Goal: Entertainment & Leisure: Consume media (video, audio)

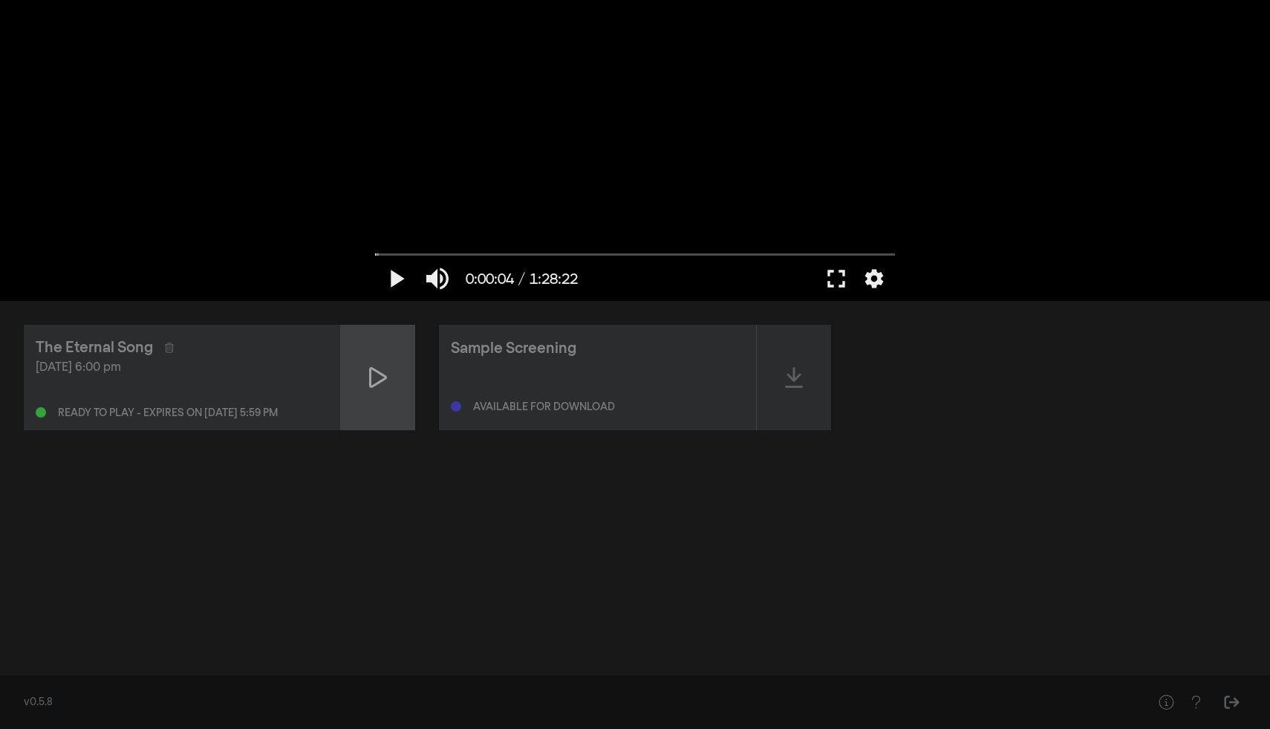
click at [392, 357] on div at bounding box center [378, 377] width 74 height 105
click at [846, 287] on button "fullscreen" at bounding box center [837, 278] width 42 height 45
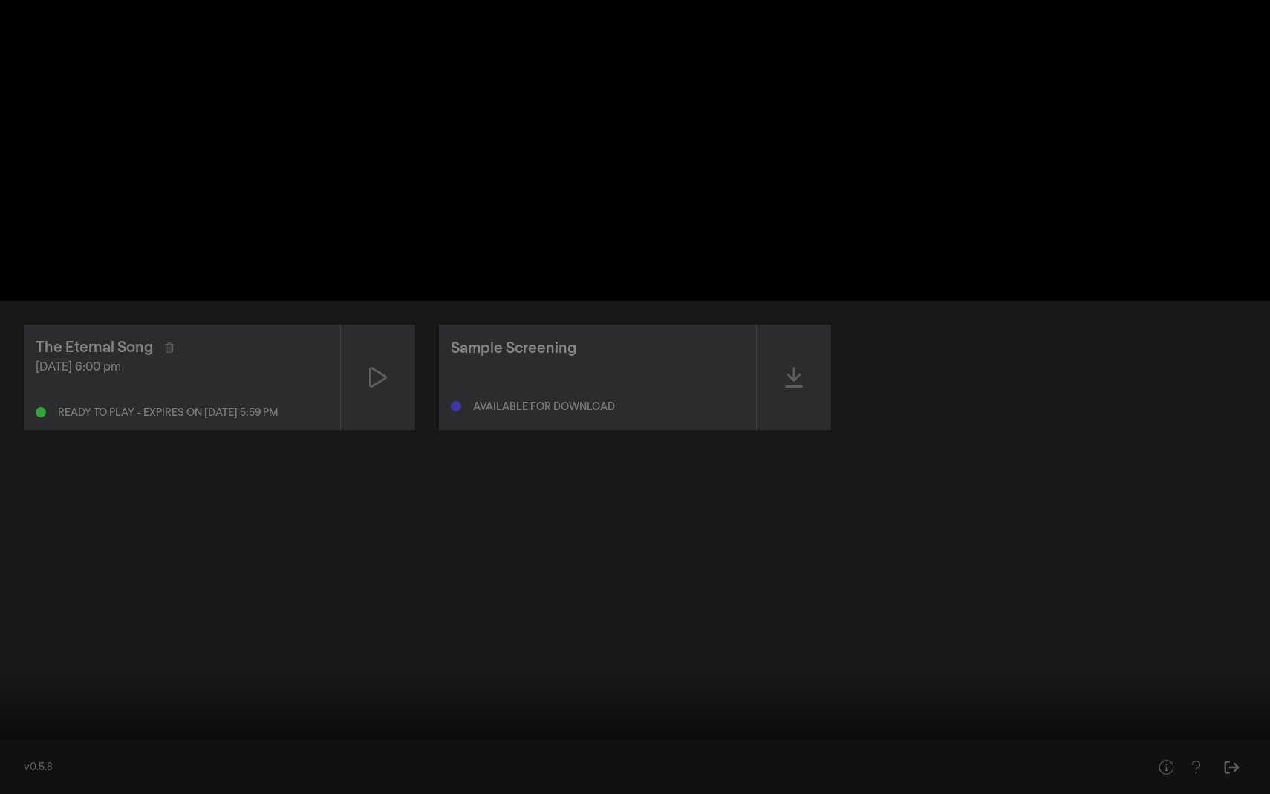
drag, startPoint x: 19, startPoint y: 748, endPoint x: 0, endPoint y: 748, distance: 18.6
click at [7, 728] on input "Seek" at bounding box center [635, 747] width 1256 height 9
click at [31, 728] on button "pause" at bounding box center [28, 772] width 42 height 45
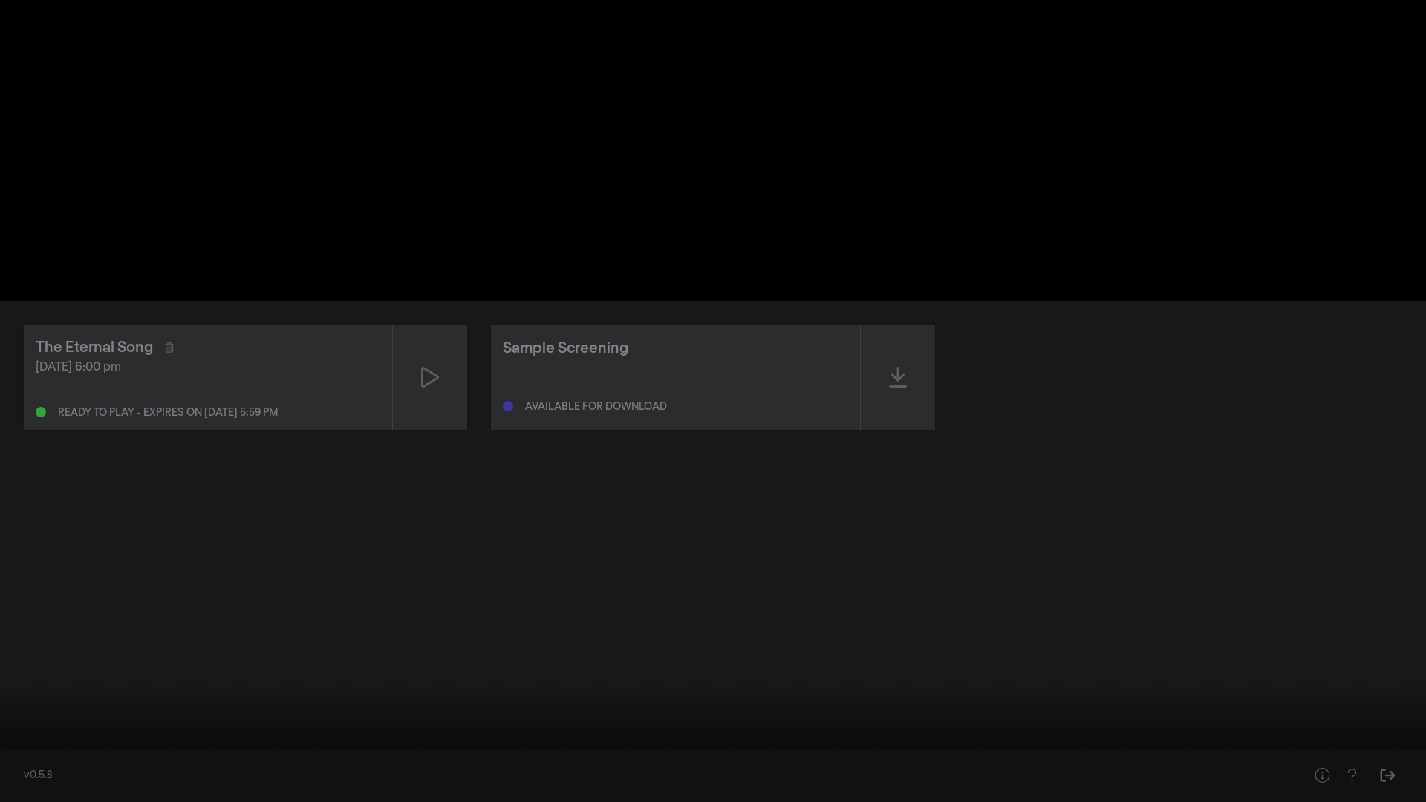
click at [33, 728] on button "play_arrow" at bounding box center [28, 780] width 42 height 45
click at [897, 583] on div at bounding box center [713, 401] width 1426 height 802
drag, startPoint x: 1302, startPoint y: 690, endPoint x: 1299, endPoint y: 678, distance: 13.0
click at [1270, 678] on div at bounding box center [713, 401] width 1426 height 802
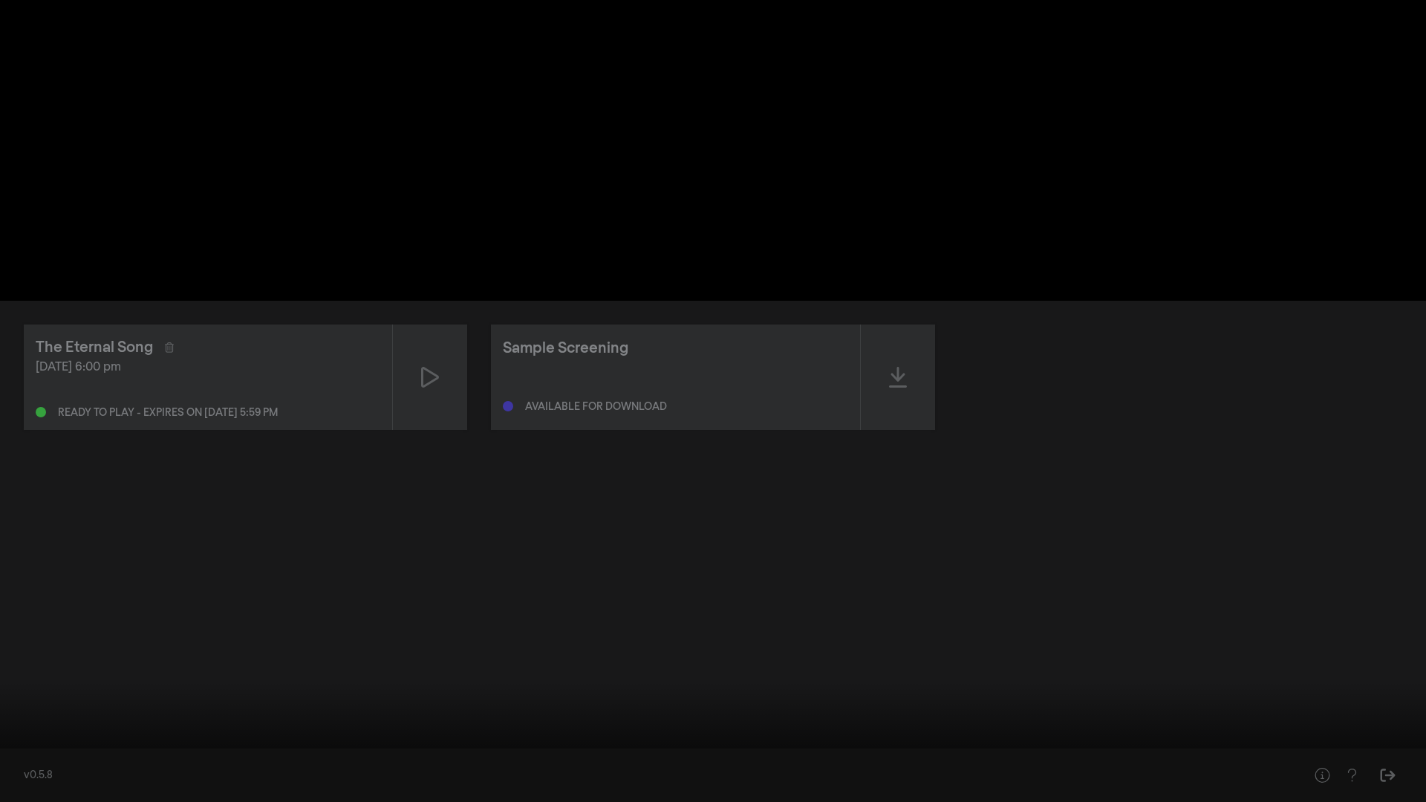
click at [1046, 223] on div at bounding box center [713, 401] width 1426 height 802
click at [1270, 728] on button "settings" at bounding box center [1398, 780] width 34 height 45
click at [1241, 214] on div at bounding box center [713, 401] width 1426 height 802
click at [1075, 174] on div at bounding box center [713, 401] width 1426 height 802
click at [1022, 110] on div at bounding box center [713, 401] width 1426 height 802
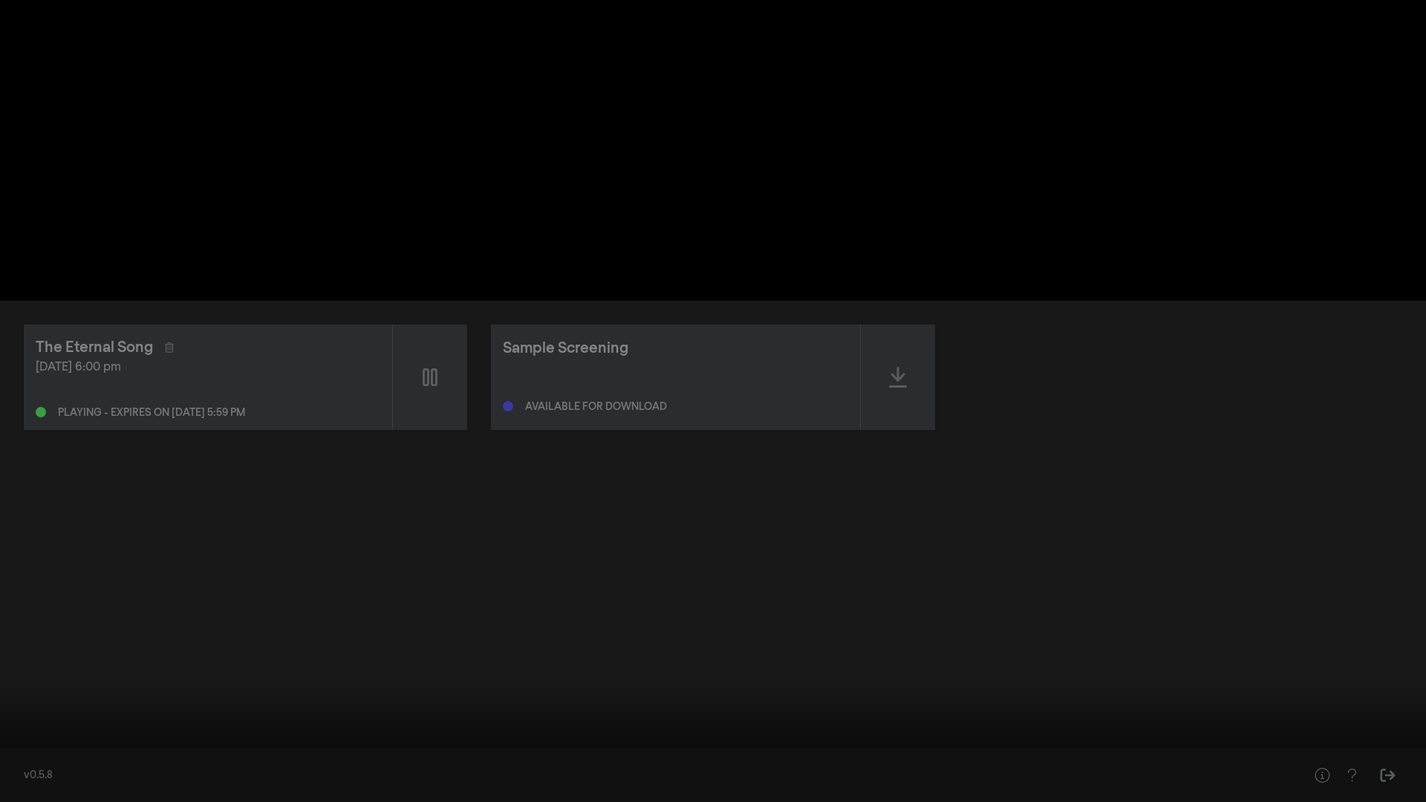
click at [835, 174] on div at bounding box center [713, 401] width 1426 height 802
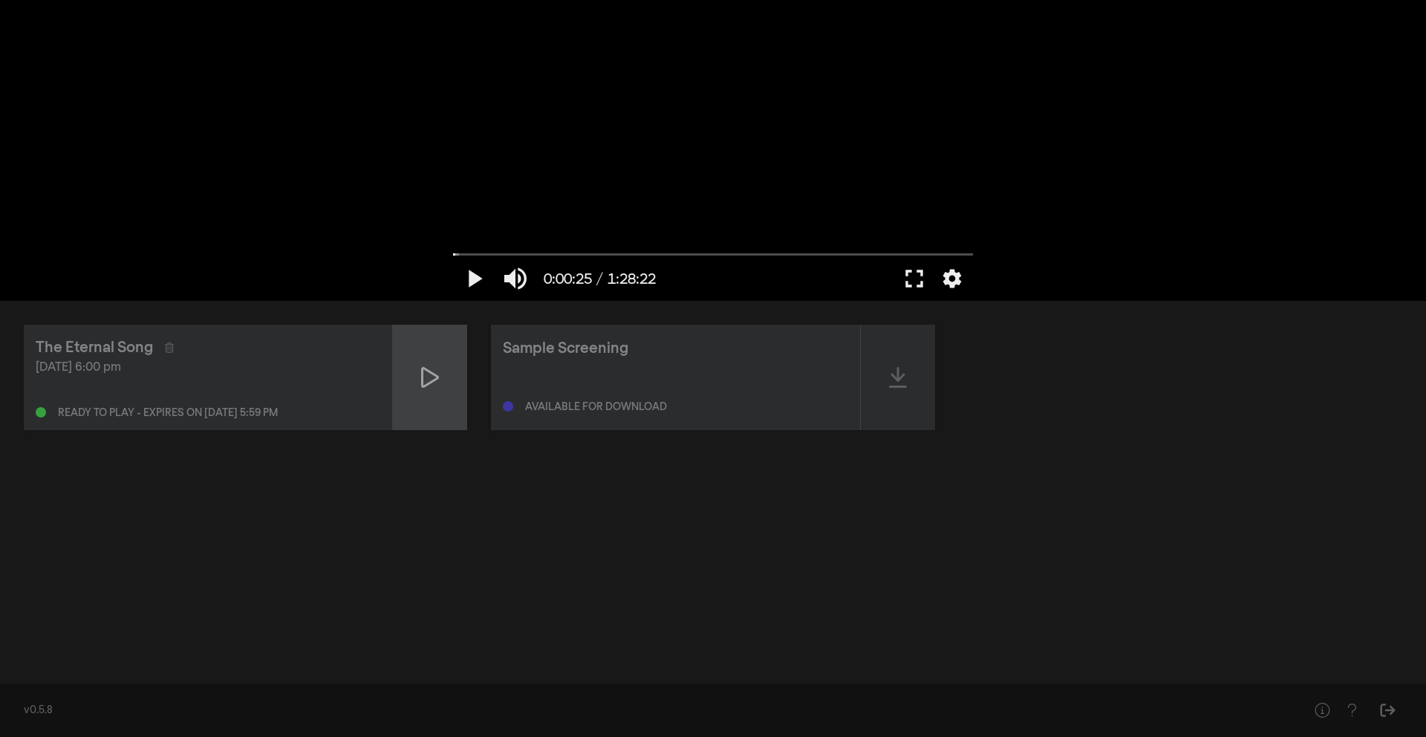
click at [437, 359] on div at bounding box center [430, 377] width 74 height 105
click at [915, 279] on button "fullscreen" at bounding box center [915, 278] width 42 height 45
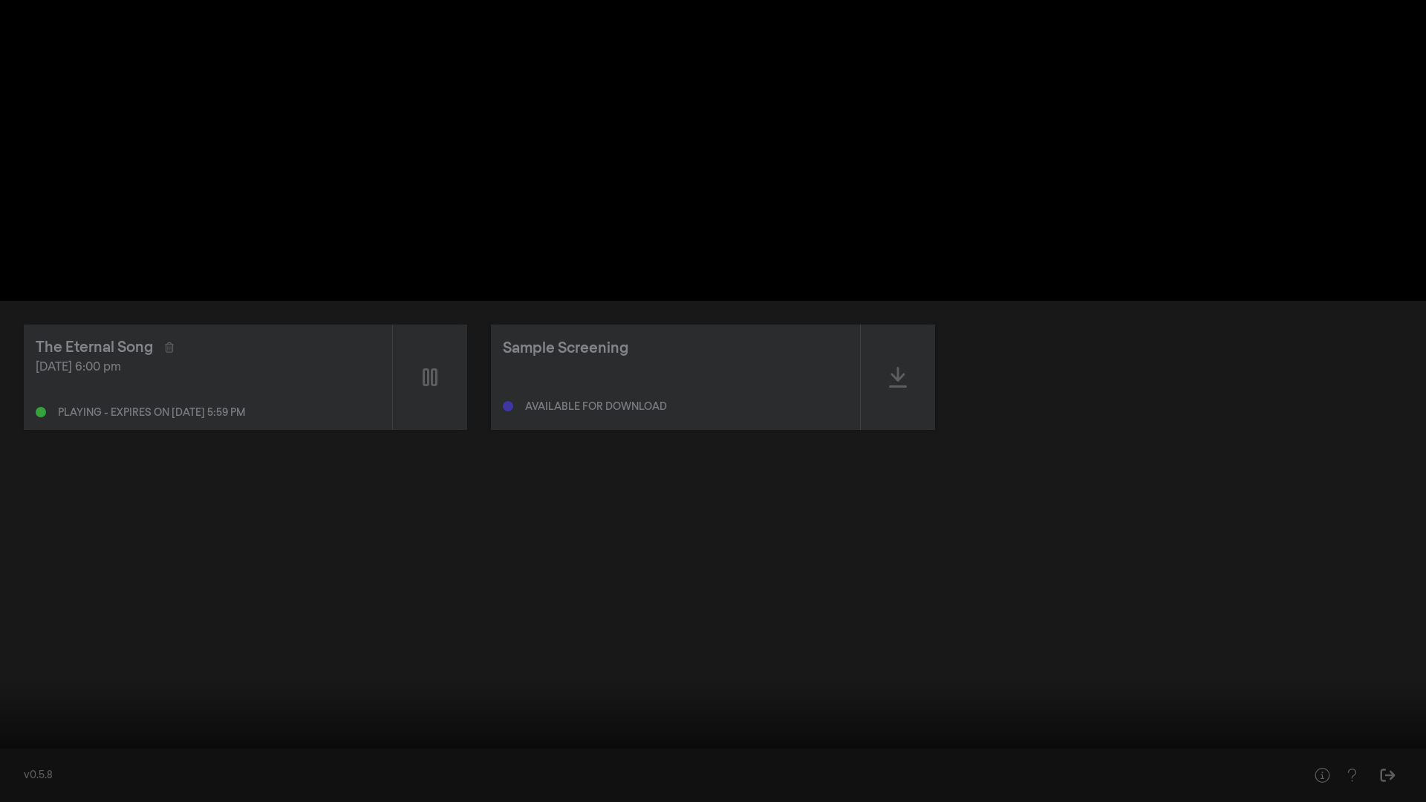
click at [966, 175] on div at bounding box center [713, 401] width 1426 height 802
click at [885, 244] on div at bounding box center [713, 401] width 1426 height 802
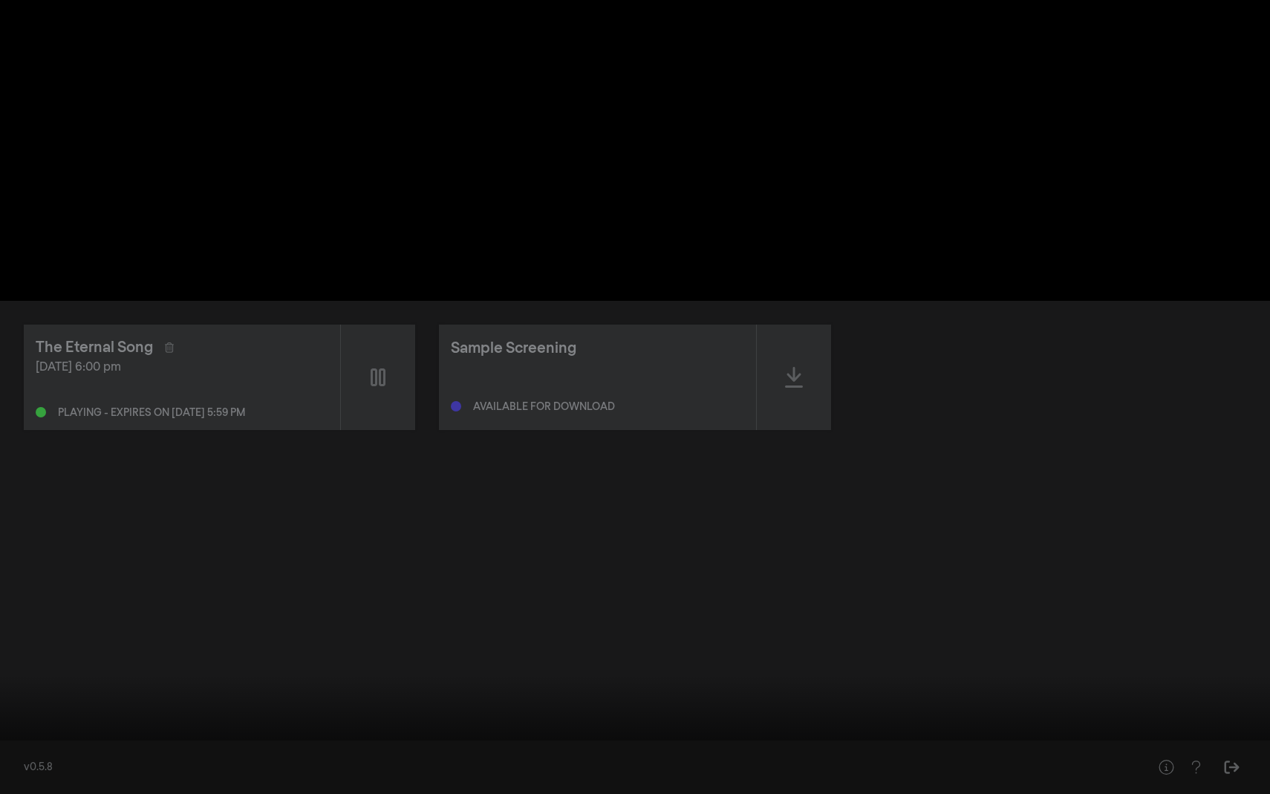
click at [940, 307] on div at bounding box center [635, 397] width 1270 height 794
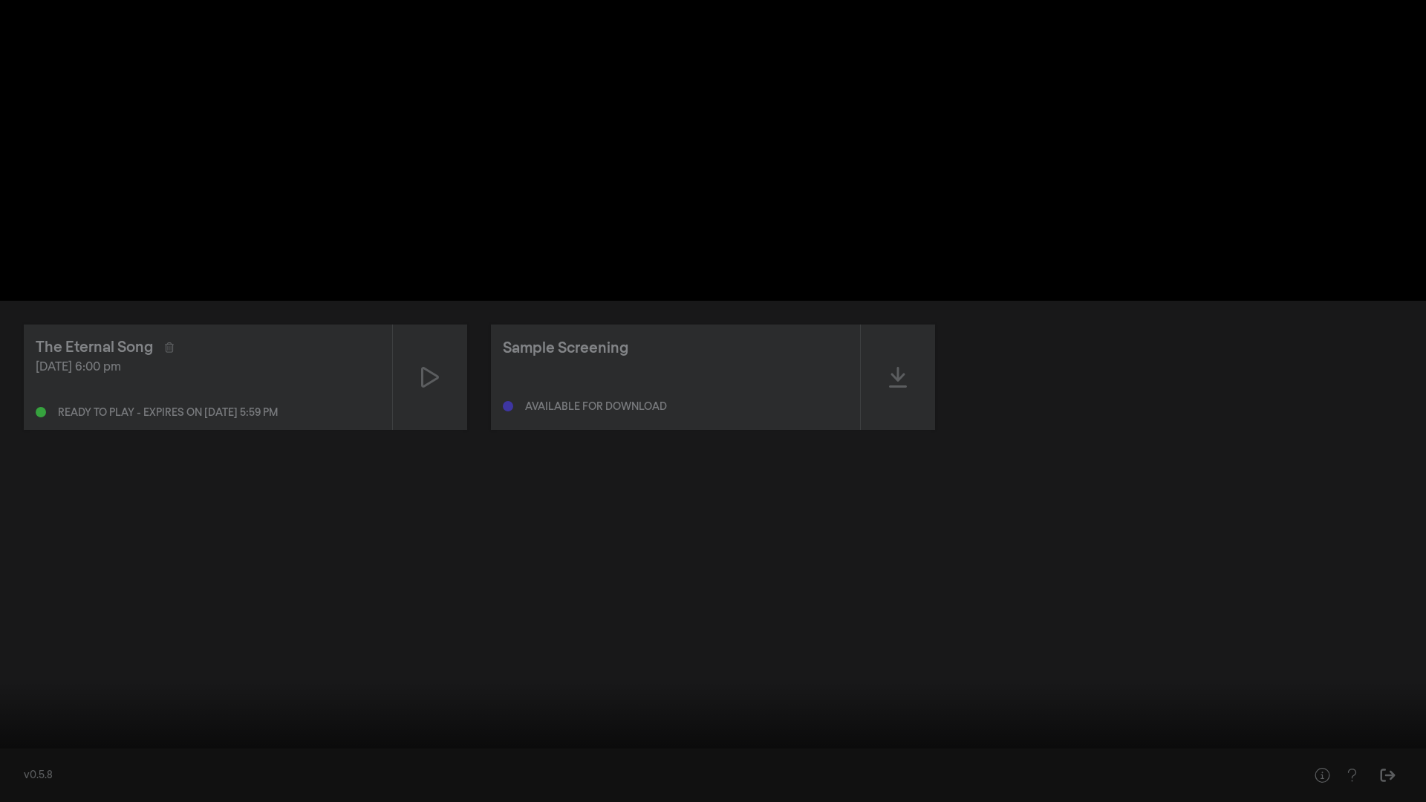
click at [594, 412] on div at bounding box center [713, 401] width 1426 height 802
click at [22, 728] on button "pause" at bounding box center [28, 780] width 42 height 45
click at [147, 703] on div at bounding box center [713, 401] width 1426 height 802
click at [20, 728] on button "pause" at bounding box center [28, 780] width 42 height 45
type input "85.906349"
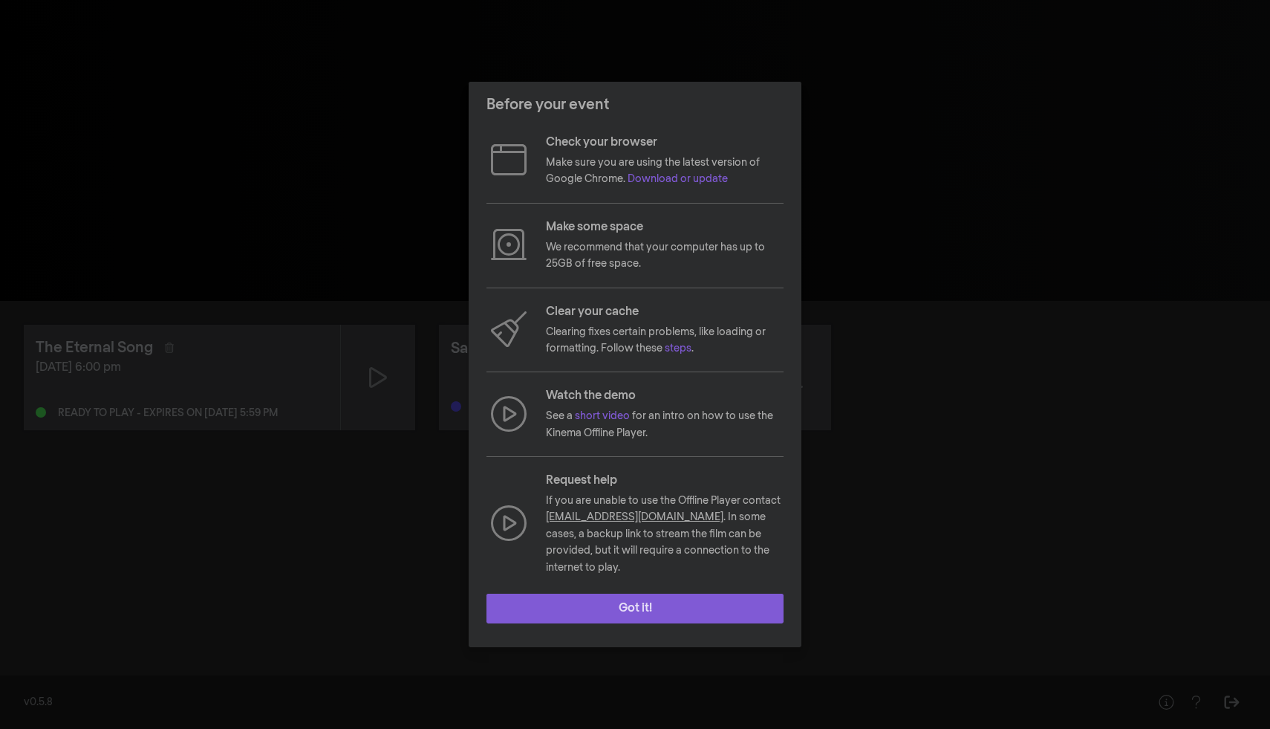
click at [661, 603] on button "Got it!" at bounding box center [635, 609] width 297 height 30
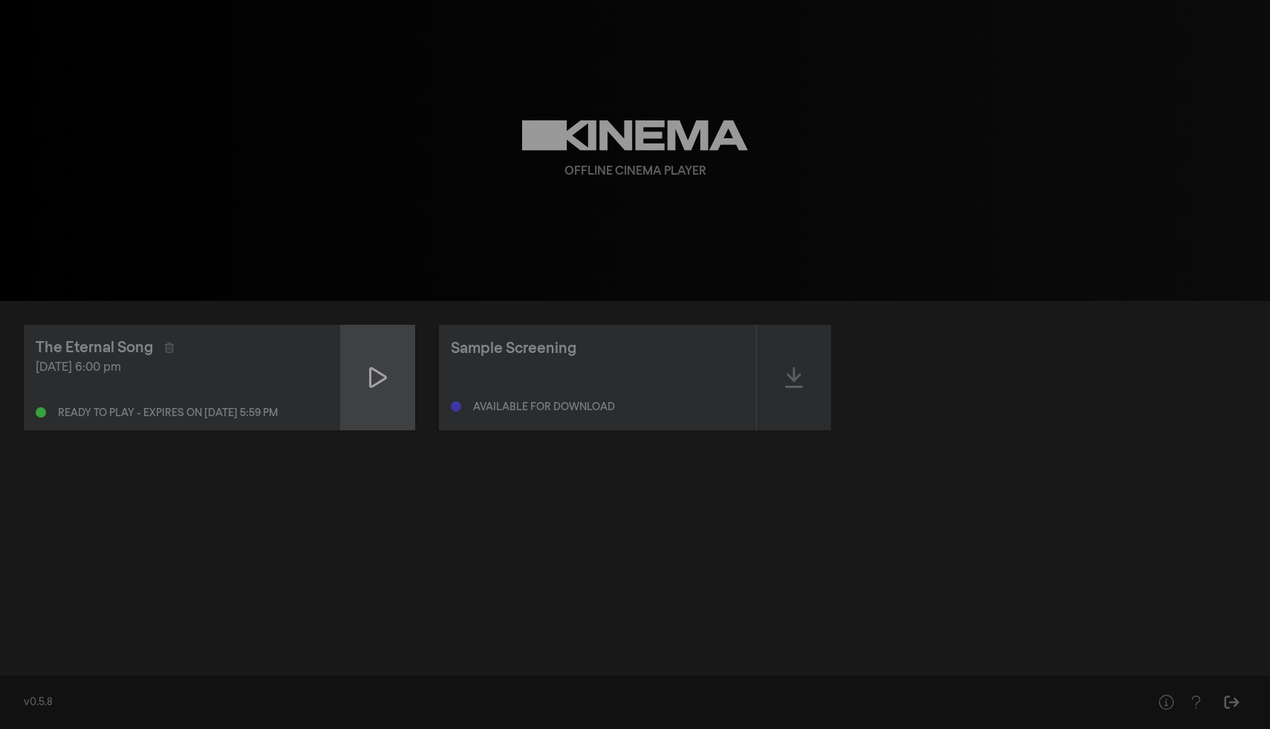
click at [384, 368] on icon at bounding box center [378, 378] width 18 height 24
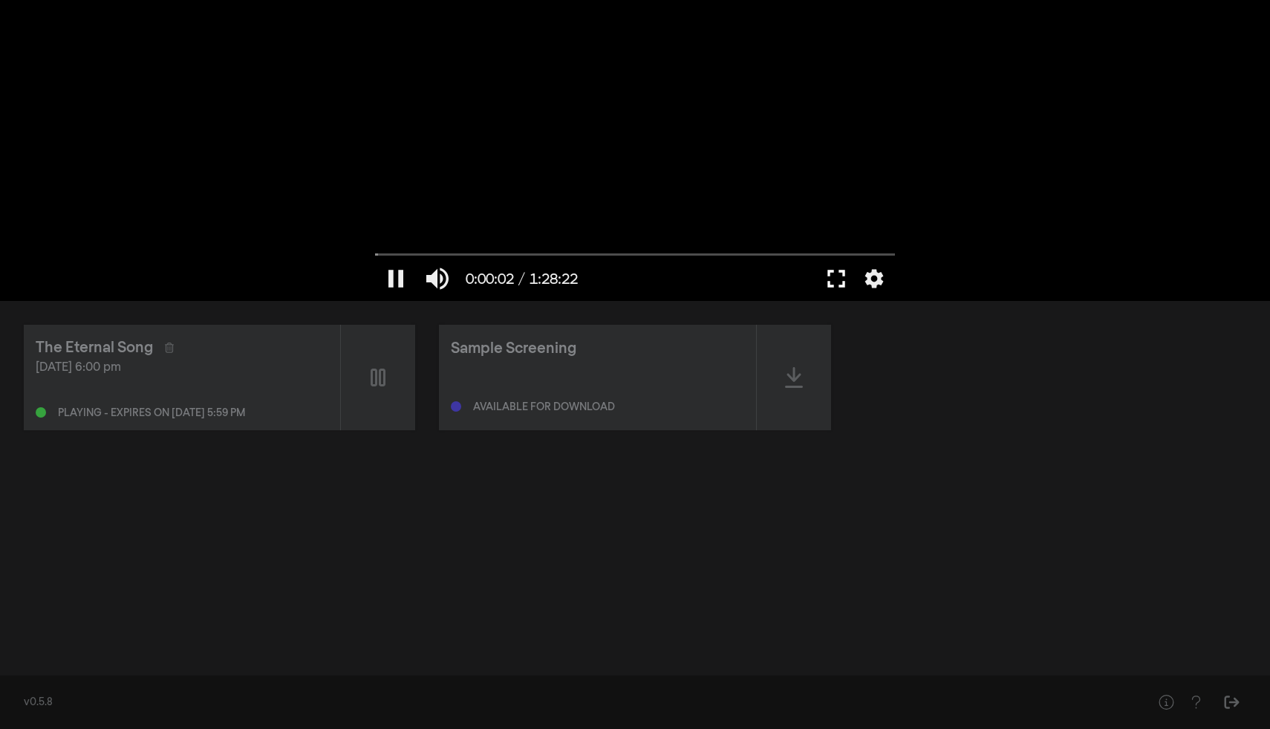
click at [836, 276] on button "fullscreen" at bounding box center [837, 278] width 42 height 45
click at [391, 285] on button "pause" at bounding box center [396, 278] width 42 height 45
click at [396, 276] on button "play_arrow" at bounding box center [396, 278] width 42 height 45
click at [826, 275] on button "fullscreen" at bounding box center [837, 278] width 42 height 45
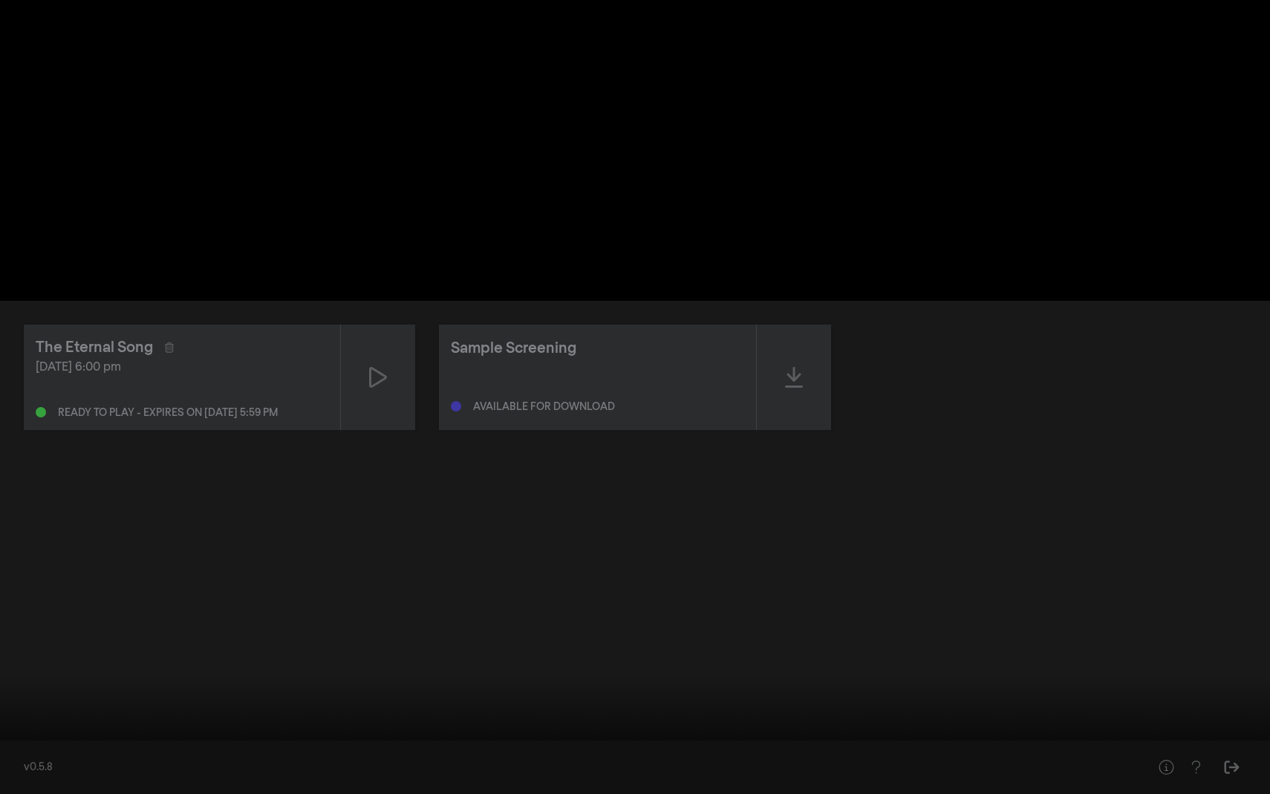
click at [339, 728] on input "Seek" at bounding box center [635, 747] width 1256 height 9
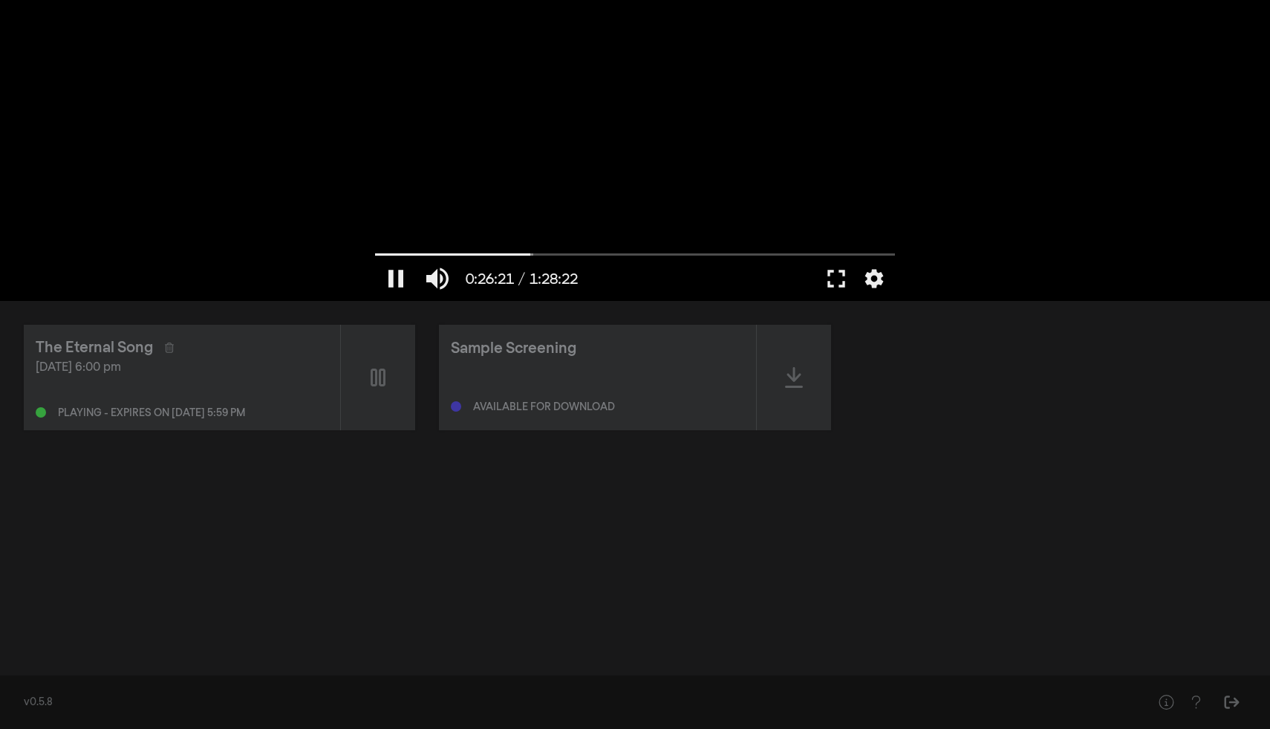
click at [469, 169] on div at bounding box center [635, 150] width 535 height 301
click at [494, 100] on div at bounding box center [635, 150] width 535 height 301
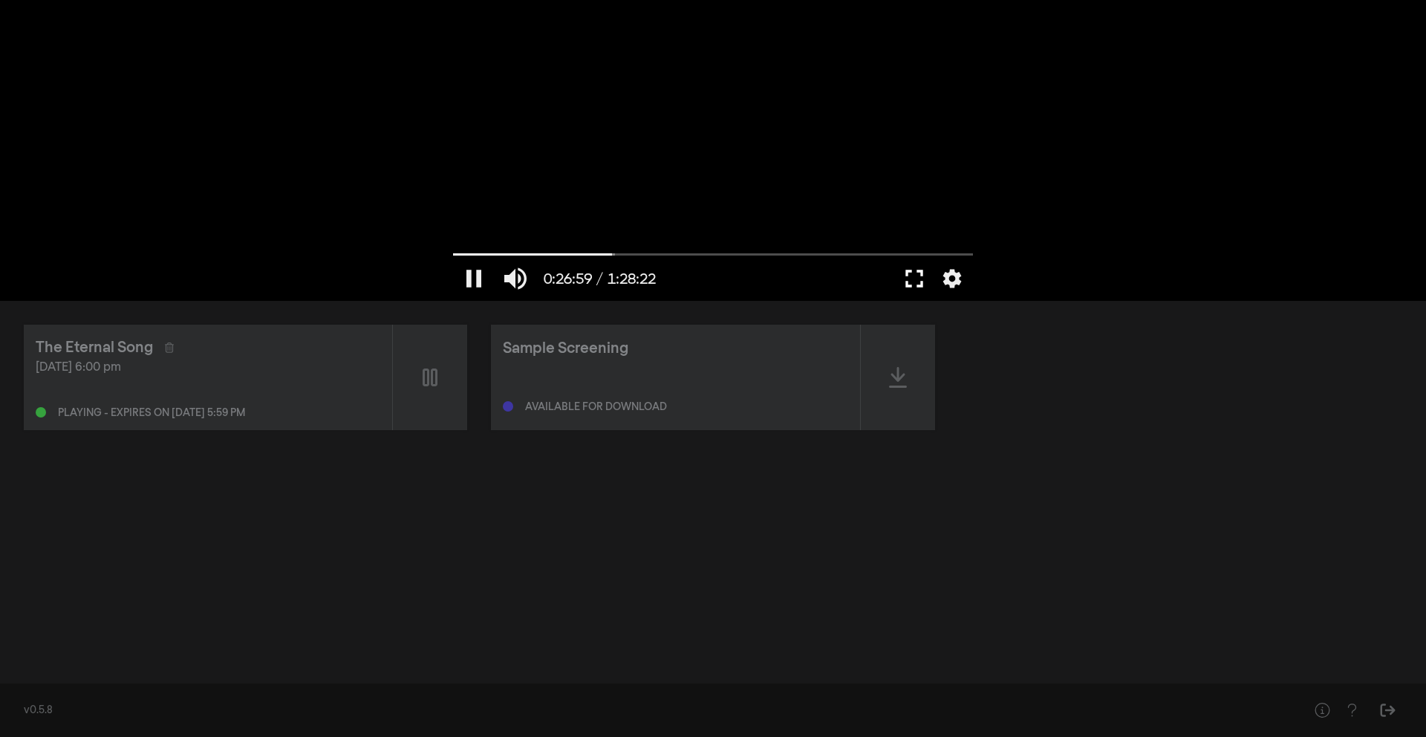
click at [915, 278] on button "fullscreen" at bounding box center [915, 278] width 42 height 45
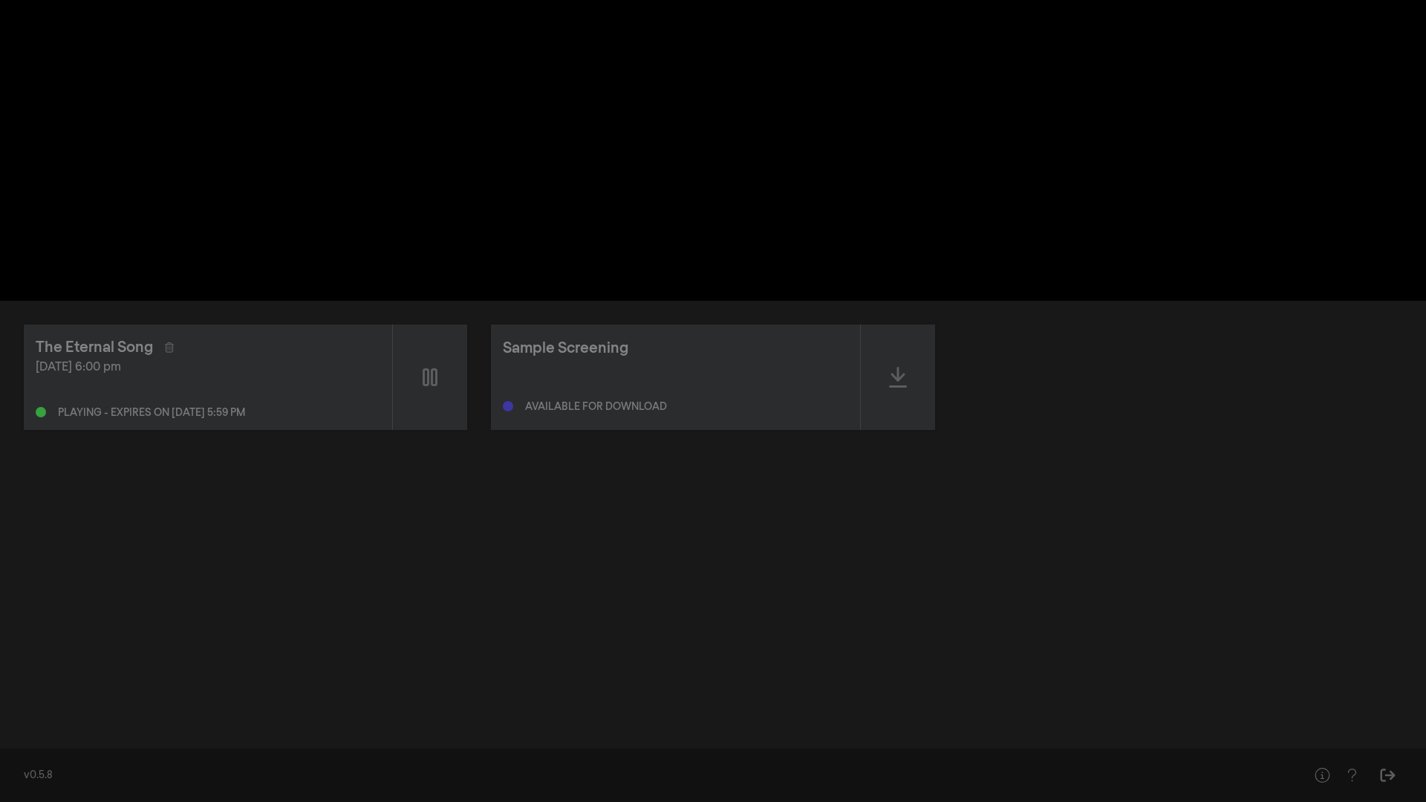
click at [488, 208] on div at bounding box center [713, 401] width 1426 height 802
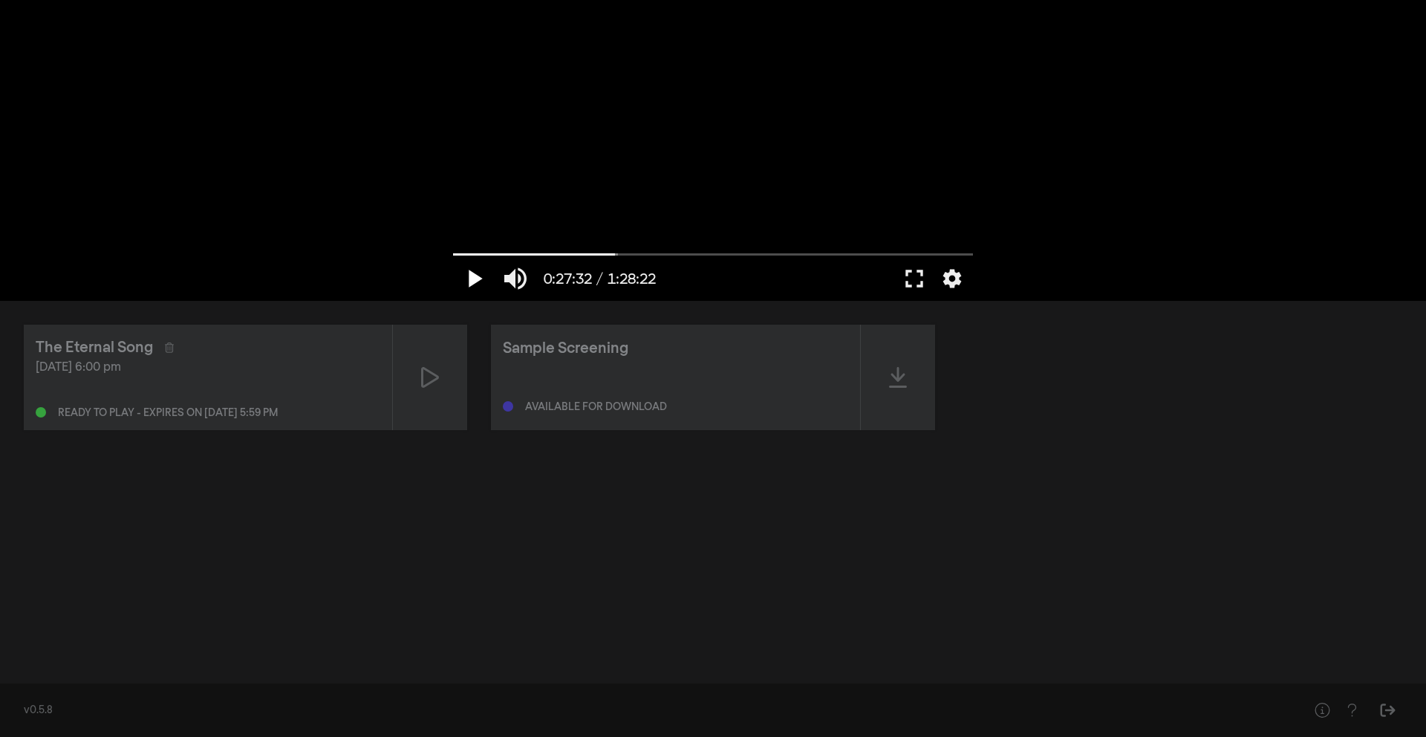
click at [478, 280] on button "play_arrow" at bounding box center [474, 278] width 42 height 45
click at [950, 279] on button "settings" at bounding box center [952, 278] width 34 height 45
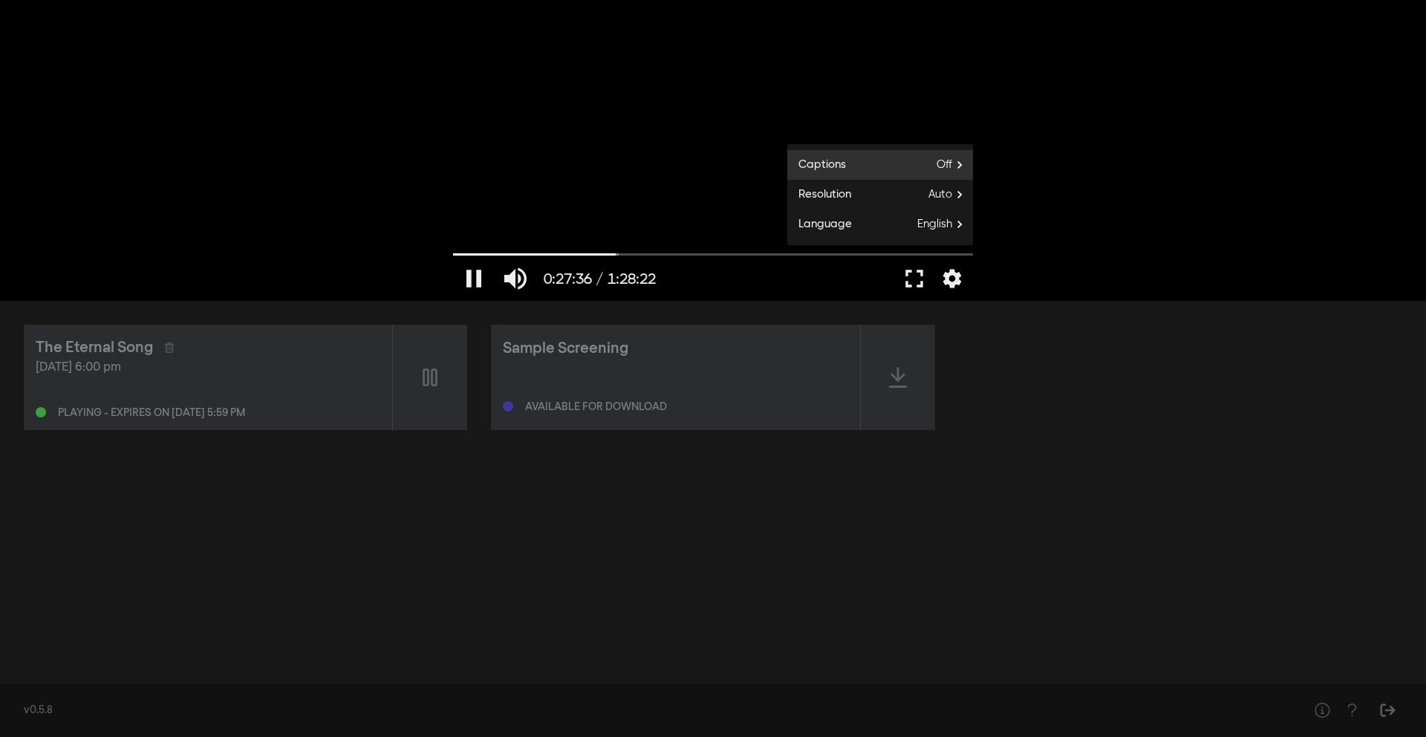
click at [932, 161] on label "Captions Off" at bounding box center [880, 165] width 186 height 30
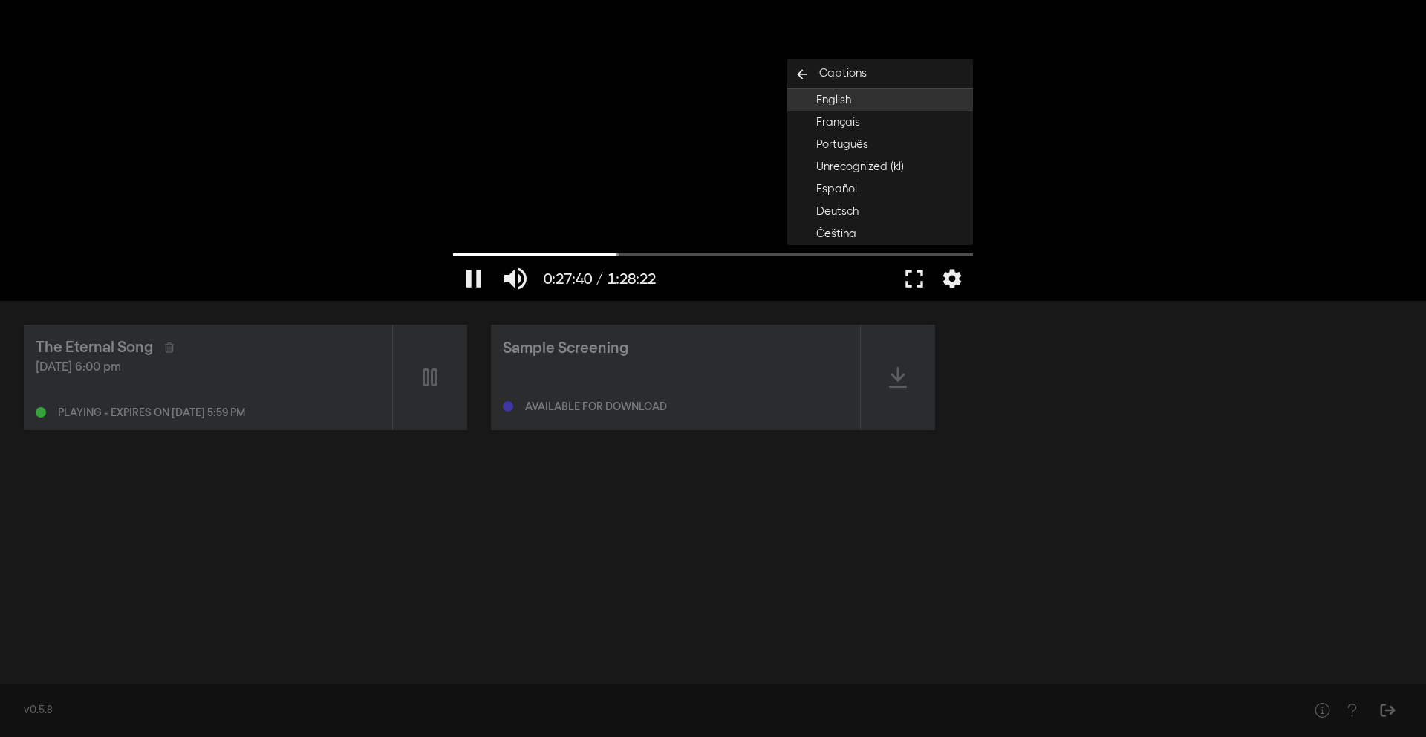
click at [863, 103] on button "English" at bounding box center [880, 100] width 186 height 22
click at [920, 276] on button "fullscreen" at bounding box center [915, 278] width 42 height 45
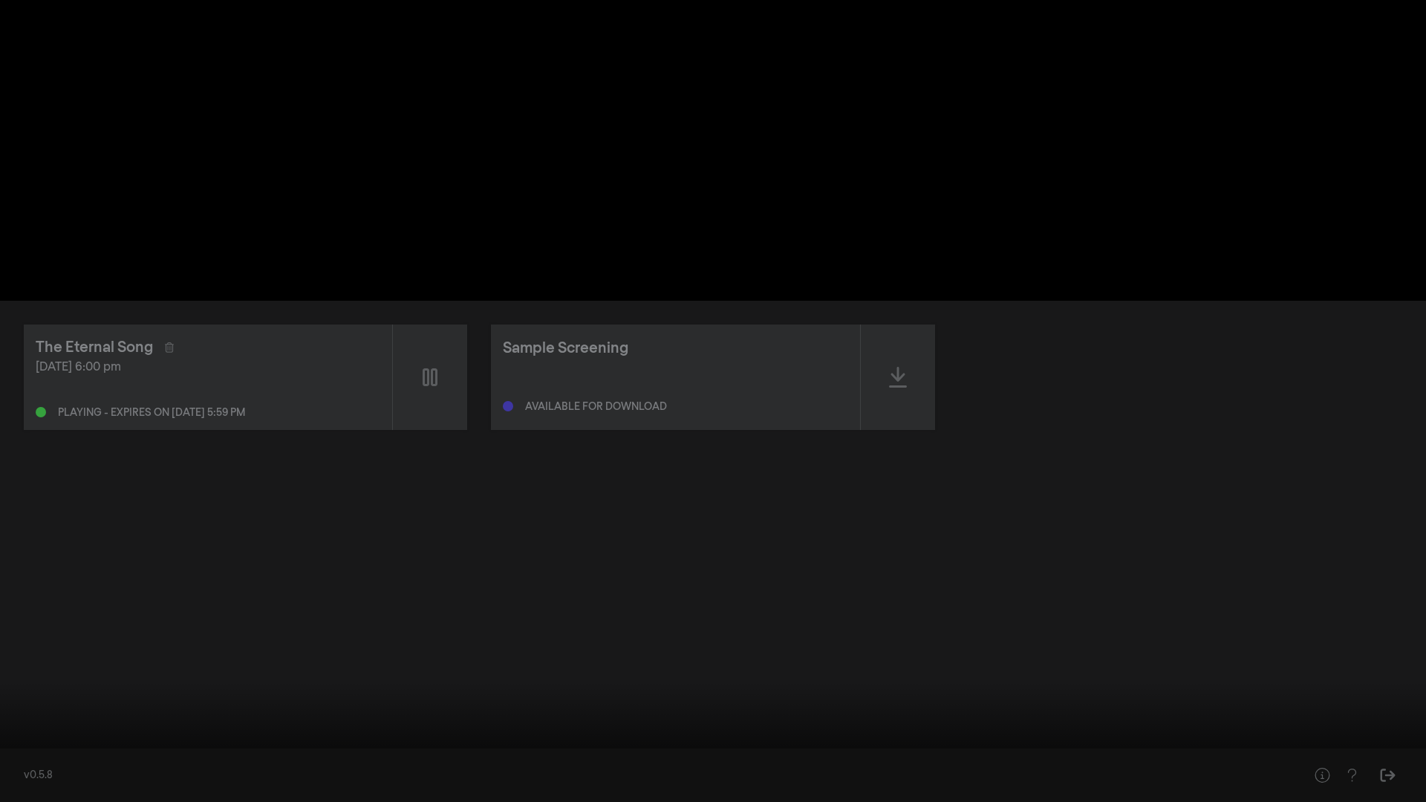
click at [39, 728] on input "Seek" at bounding box center [713, 755] width 1412 height 9
click at [69, 728] on input "Seek" at bounding box center [713, 755] width 1412 height 9
click at [93, 728] on input "Seek" at bounding box center [713, 755] width 1412 height 9
drag, startPoint x: 100, startPoint y: 754, endPoint x: 0, endPoint y: 756, distance: 99.6
click at [7, 728] on input "Seek" at bounding box center [713, 755] width 1412 height 9
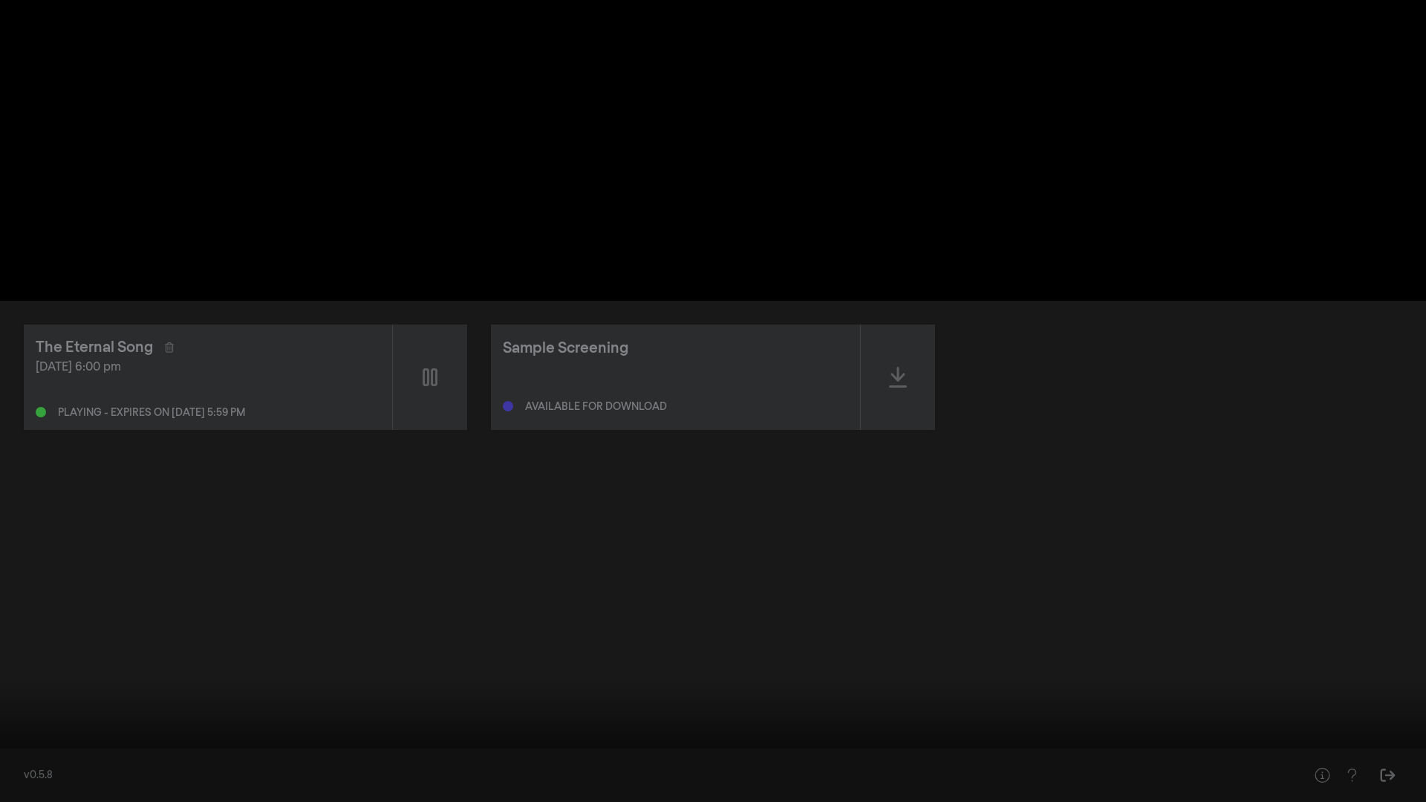
click at [29, 728] on button "pause" at bounding box center [28, 780] width 42 height 45
click at [1080, 63] on div at bounding box center [713, 401] width 1426 height 802
click at [1143, 143] on div at bounding box center [713, 401] width 1426 height 802
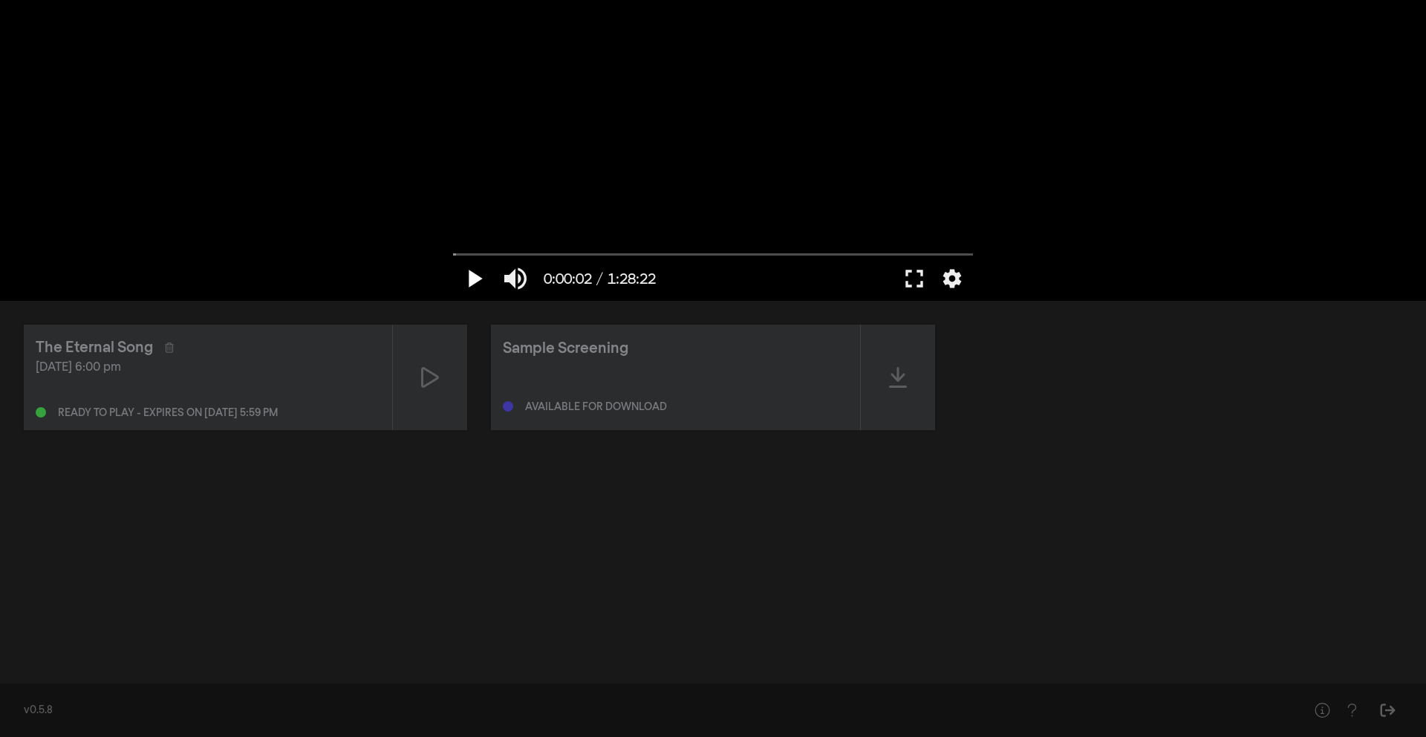
click at [472, 289] on button "play_arrow" at bounding box center [474, 278] width 42 height 45
click at [472, 289] on button "pause" at bounding box center [474, 278] width 42 height 45
click at [777, 162] on div at bounding box center [713, 150] width 535 height 301
click at [650, 212] on div at bounding box center [713, 150] width 535 height 301
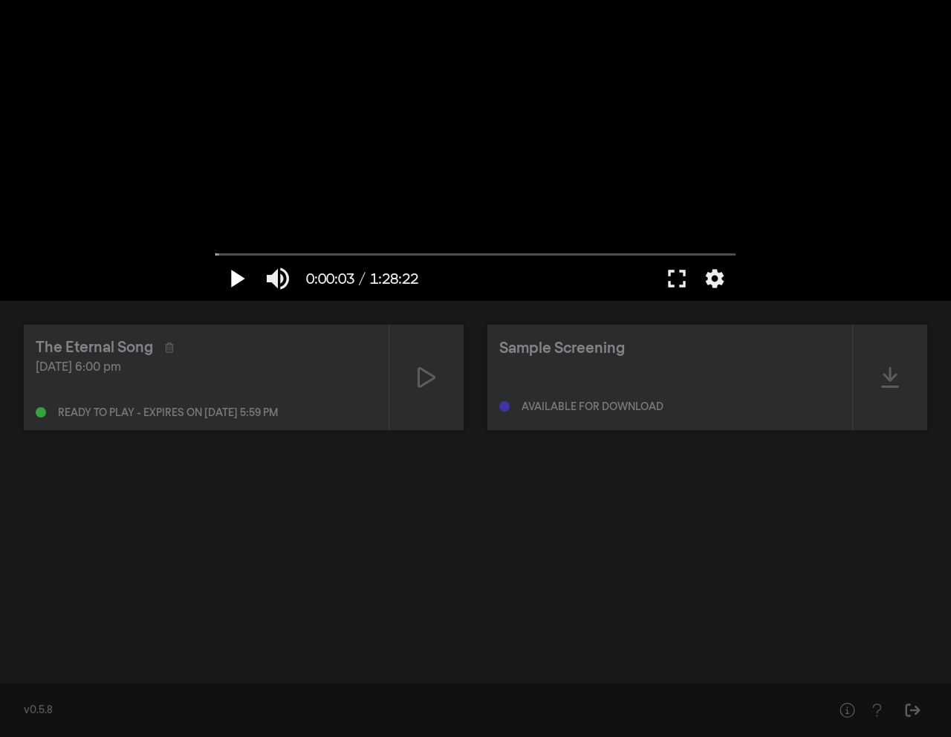
click at [241, 283] on button "play_arrow" at bounding box center [236, 278] width 42 height 45
click at [664, 287] on button "fullscreen" at bounding box center [677, 278] width 42 height 45
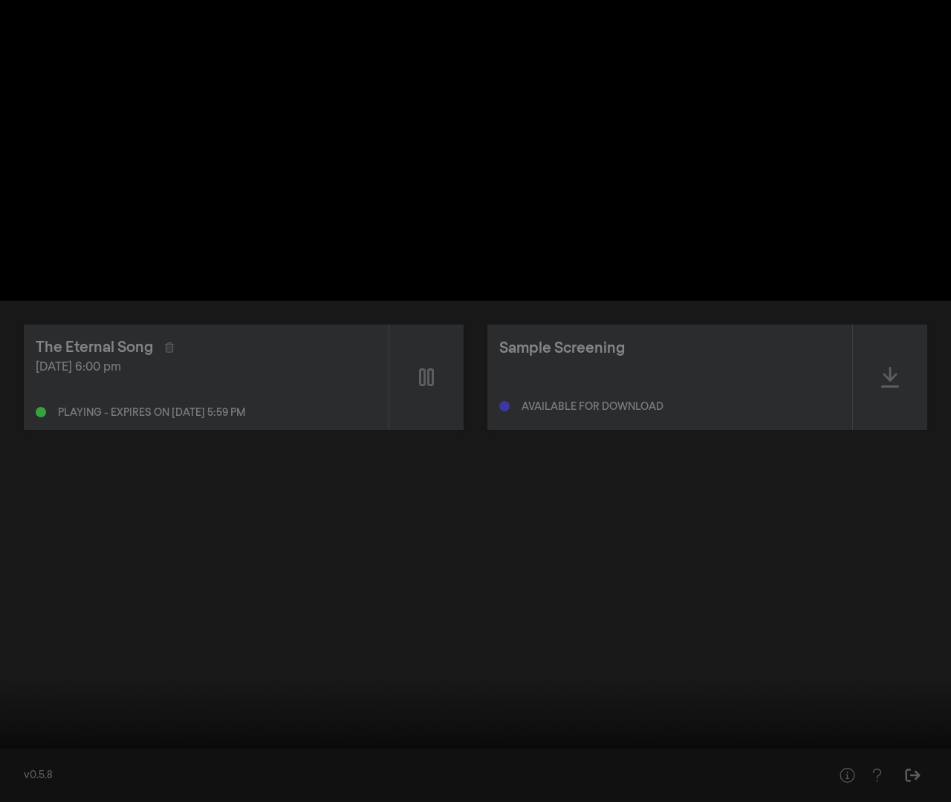
click at [239, 433] on div at bounding box center [475, 401] width 951 height 802
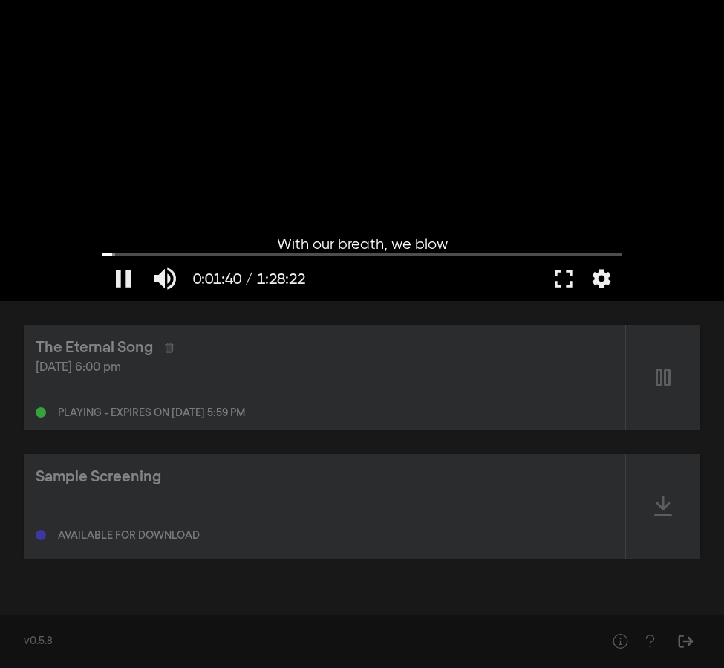
click at [546, 174] on div at bounding box center [362, 150] width 535 height 301
drag, startPoint x: 434, startPoint y: 76, endPoint x: 198, endPoint y: 33, distance: 239.3
click at [204, 33] on div at bounding box center [362, 150] width 535 height 301
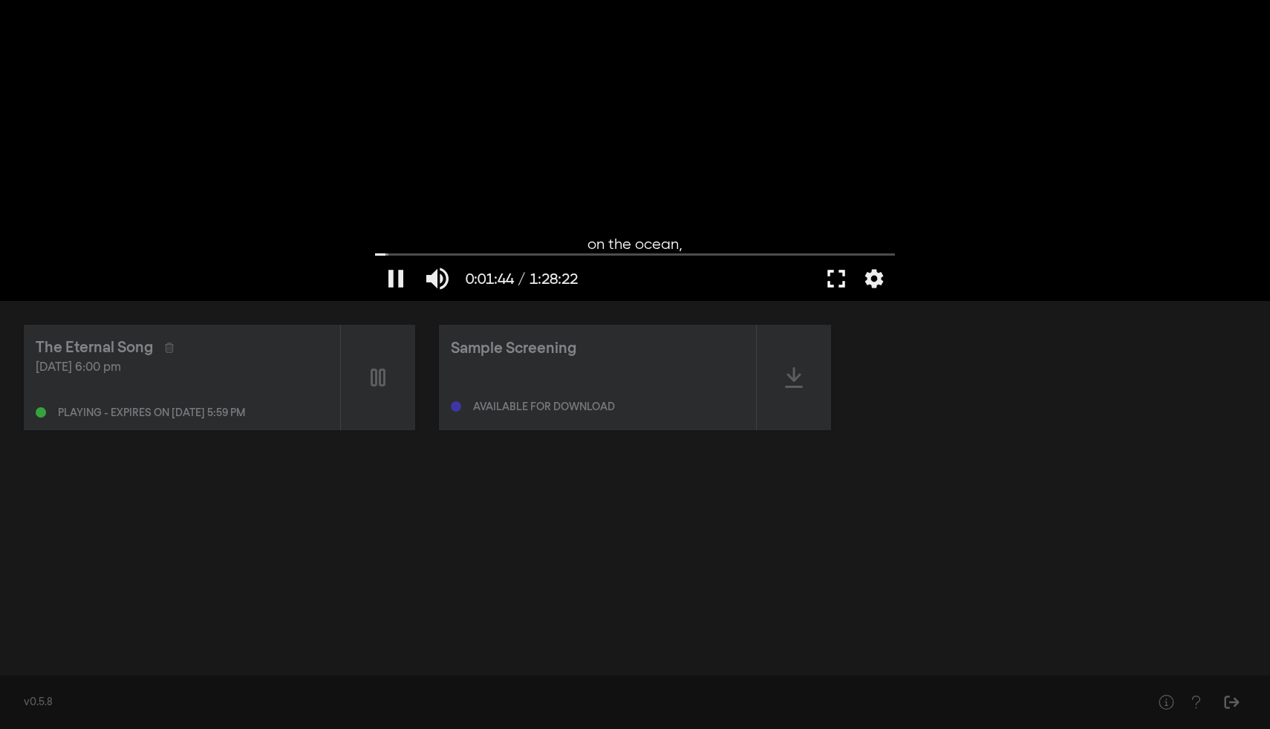
click at [844, 282] on button "fullscreen" at bounding box center [837, 278] width 42 height 45
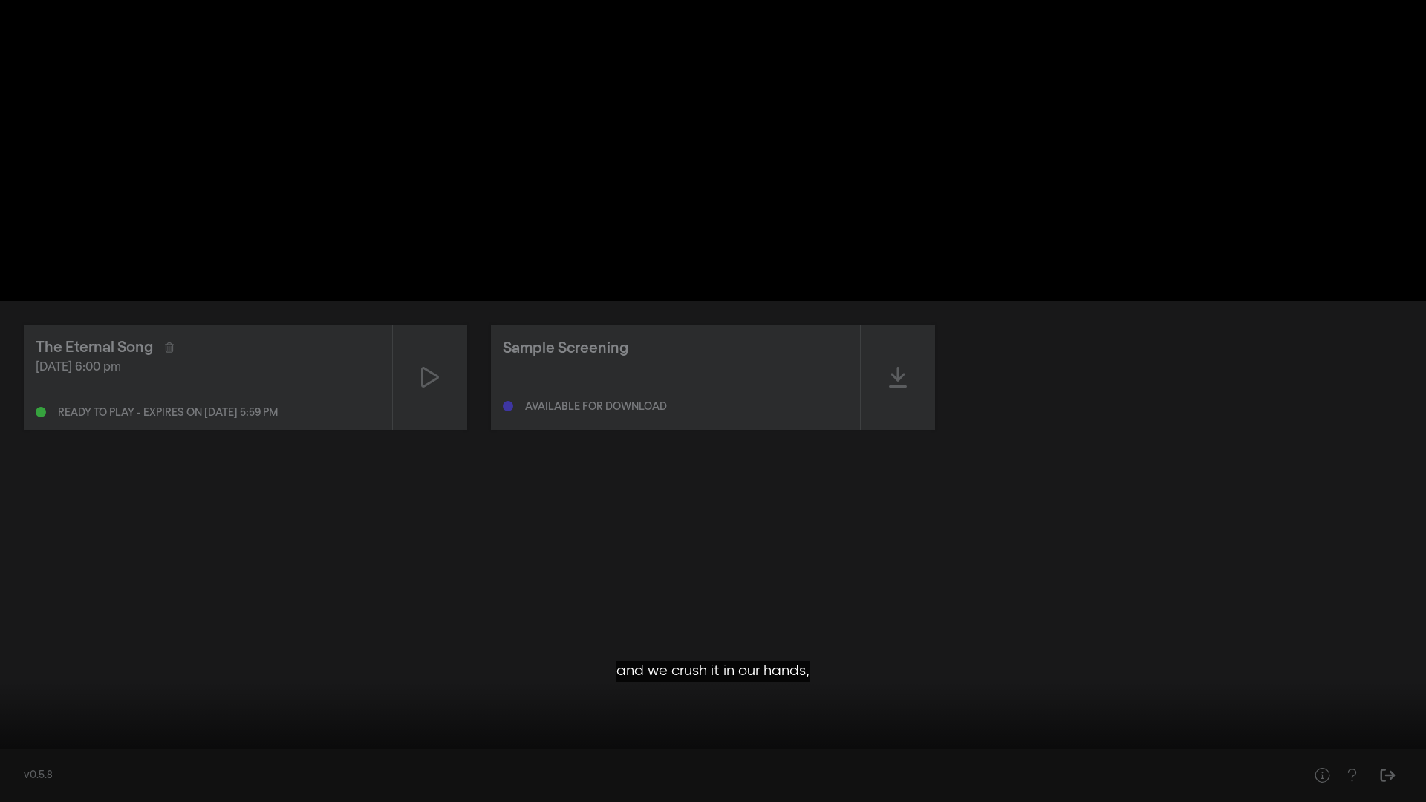
drag, startPoint x: 42, startPoint y: 756, endPoint x: 4, endPoint y: 758, distance: 38.7
click at [7, 728] on input "Seek" at bounding box center [713, 756] width 1412 height 9
click at [28, 728] on button "pause" at bounding box center [28, 780] width 42 height 45
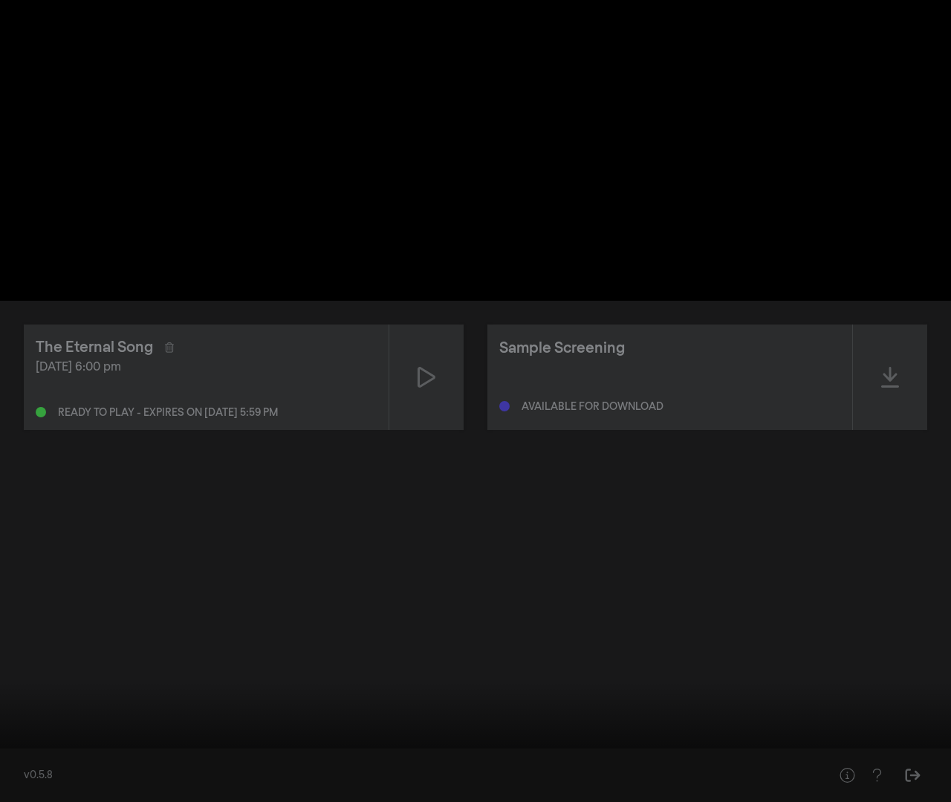
click at [33, 728] on button "play_arrow" at bounding box center [28, 780] width 42 height 45
click at [917, 728] on button "settings" at bounding box center [923, 780] width 34 height 45
click at [924, 453] on div at bounding box center [475, 401] width 951 height 802
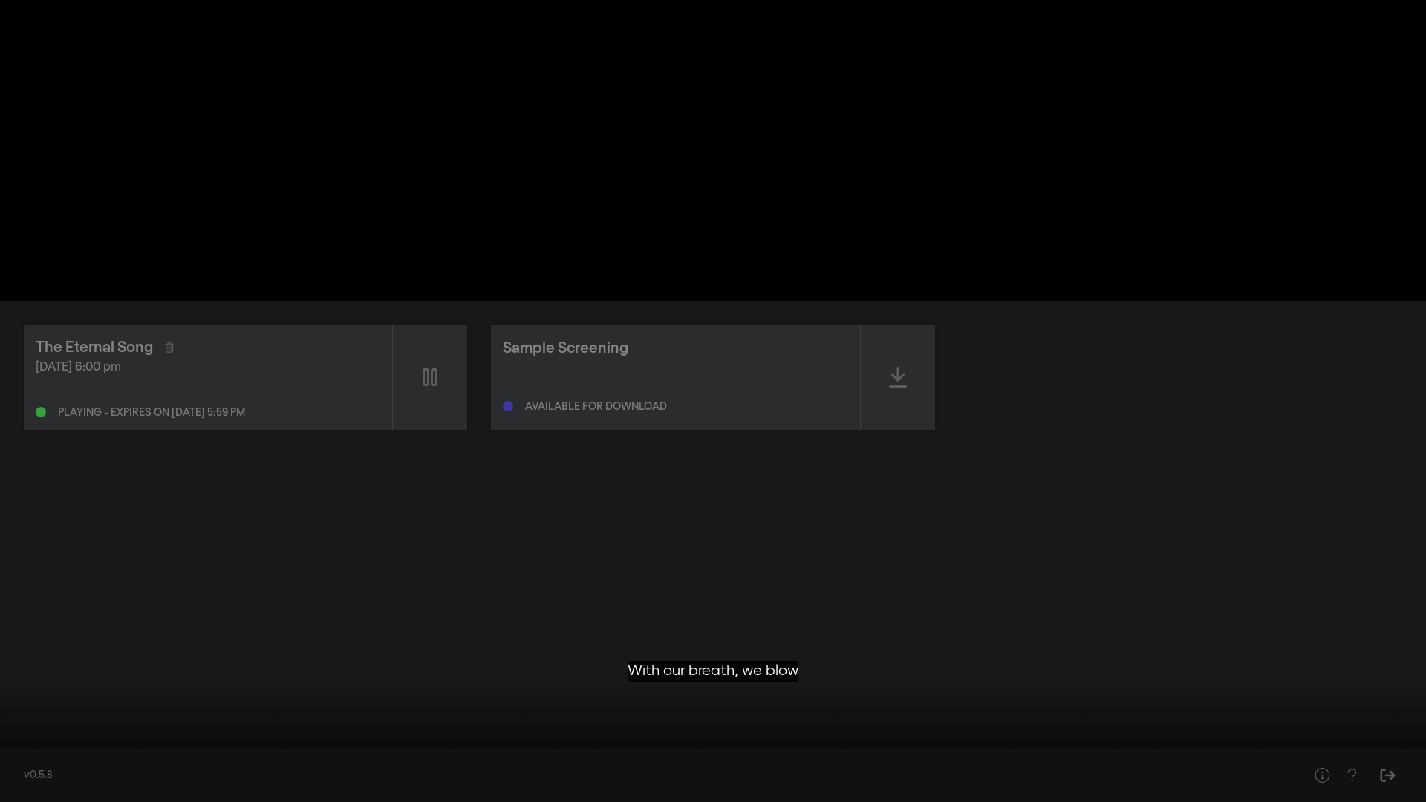
click at [837, 354] on div at bounding box center [713, 401] width 1426 height 802
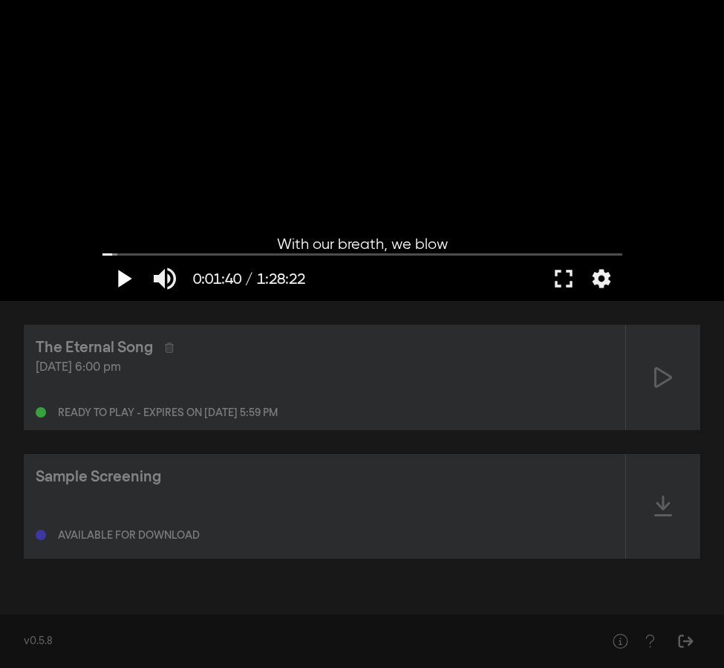
click at [125, 284] on button "play_arrow" at bounding box center [124, 278] width 42 height 45
click at [555, 282] on button "fullscreen" at bounding box center [564, 278] width 42 height 45
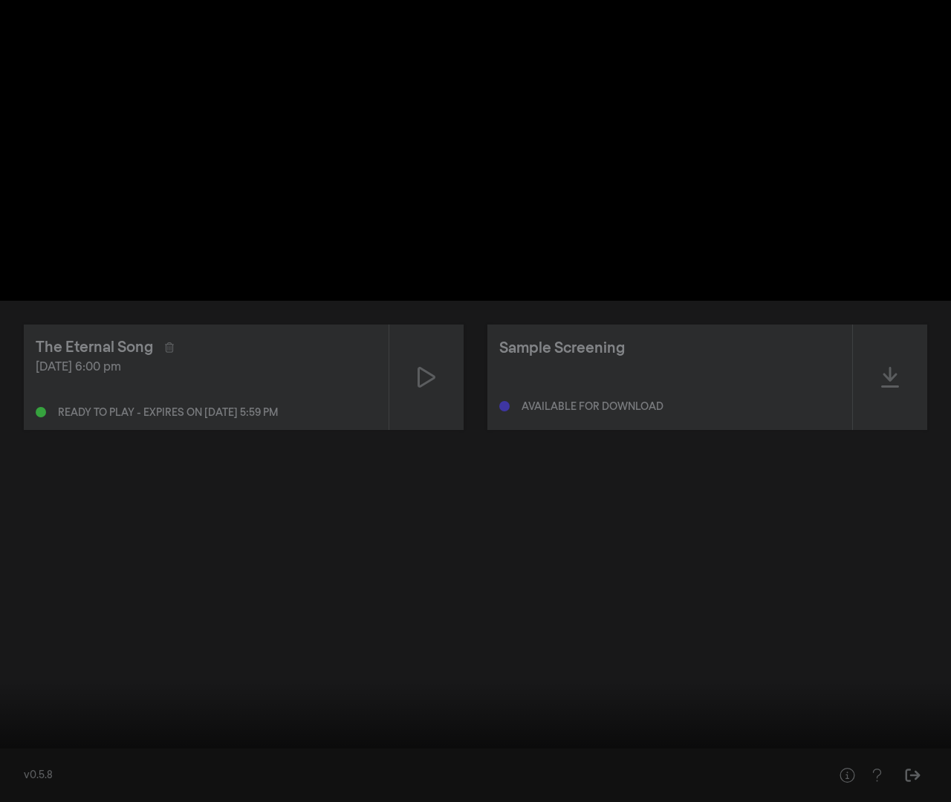
click at [106, 728] on input "Seek" at bounding box center [475, 755] width 936 height 9
click at [13, 728] on input "Seek" at bounding box center [475, 755] width 936 height 9
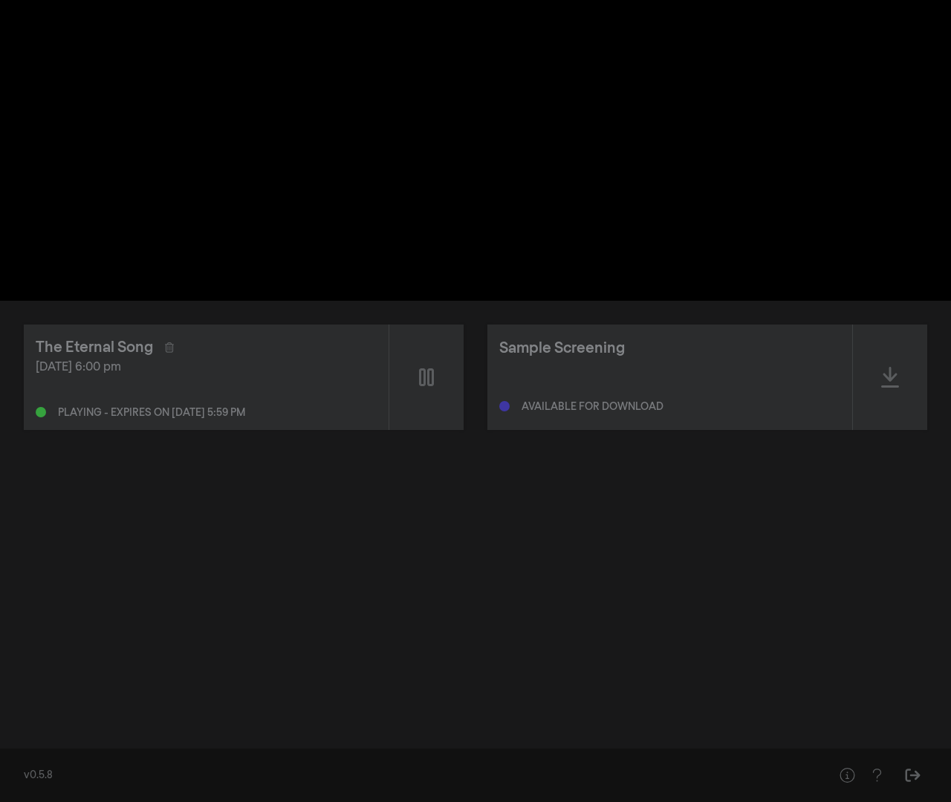
type input "10.248596"
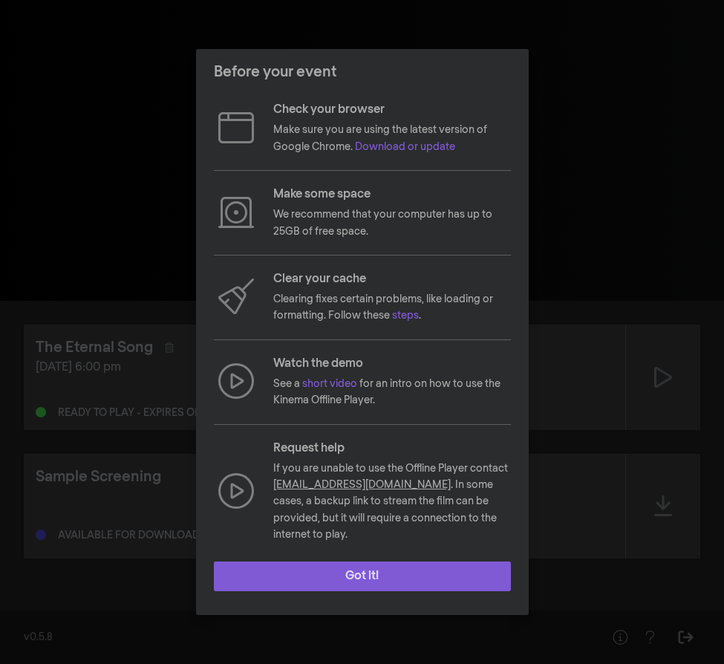
click at [377, 571] on button "Got it!" at bounding box center [362, 577] width 297 height 30
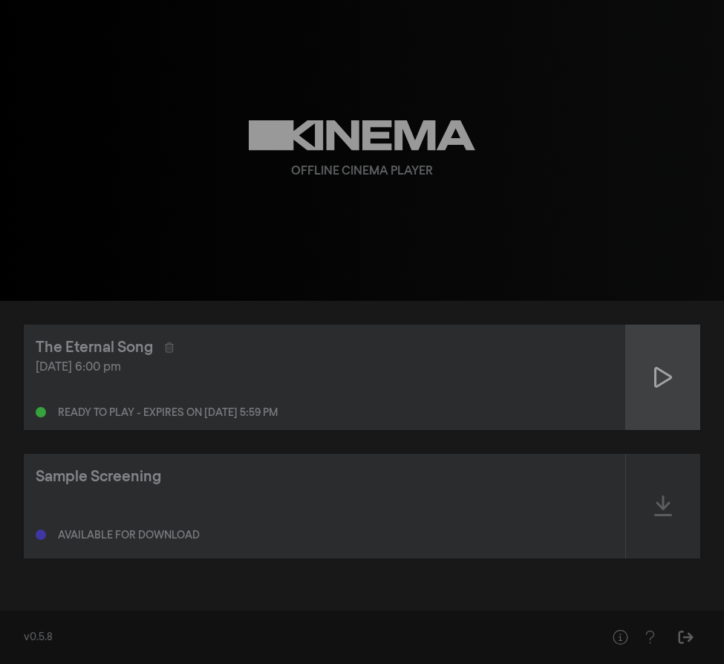
click at [666, 374] on icon at bounding box center [664, 377] width 18 height 21
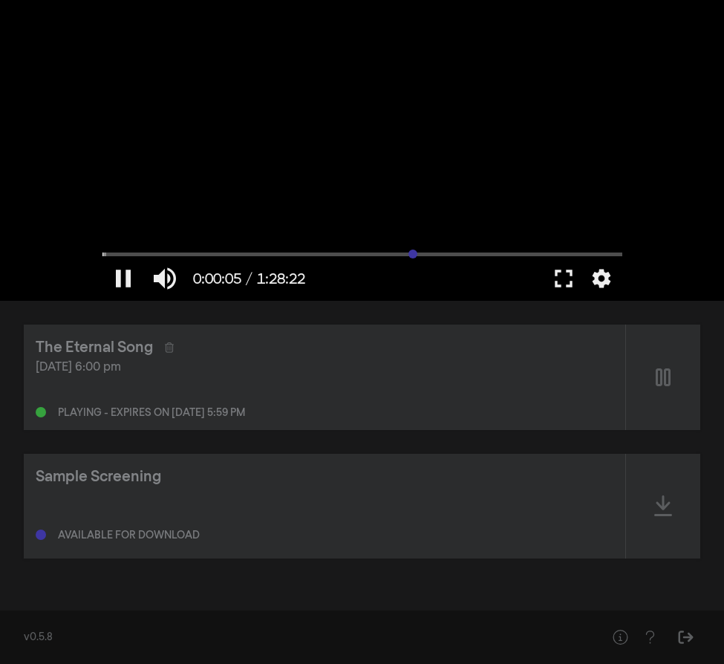
click at [412, 256] on input "Seek" at bounding box center [363, 254] width 520 height 9
click at [108, 251] on input "Seek" at bounding box center [363, 254] width 520 height 9
click at [114, 278] on button "pause" at bounding box center [124, 278] width 42 height 45
type input "16.35514"
click at [103, 256] on button "play_arrow" at bounding box center [124, 278] width 42 height 45
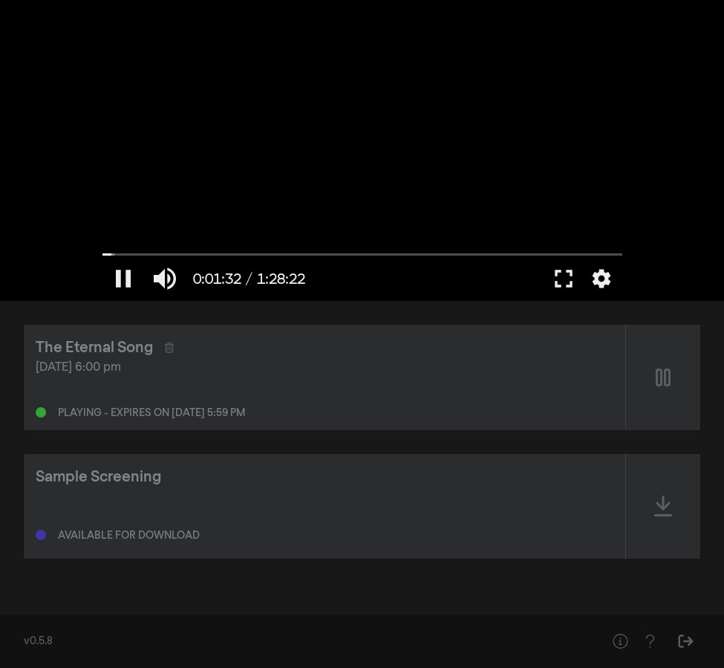
click at [296, 193] on div at bounding box center [362, 150] width 535 height 301
click at [114, 291] on button "play_arrow" at bounding box center [124, 278] width 42 height 45
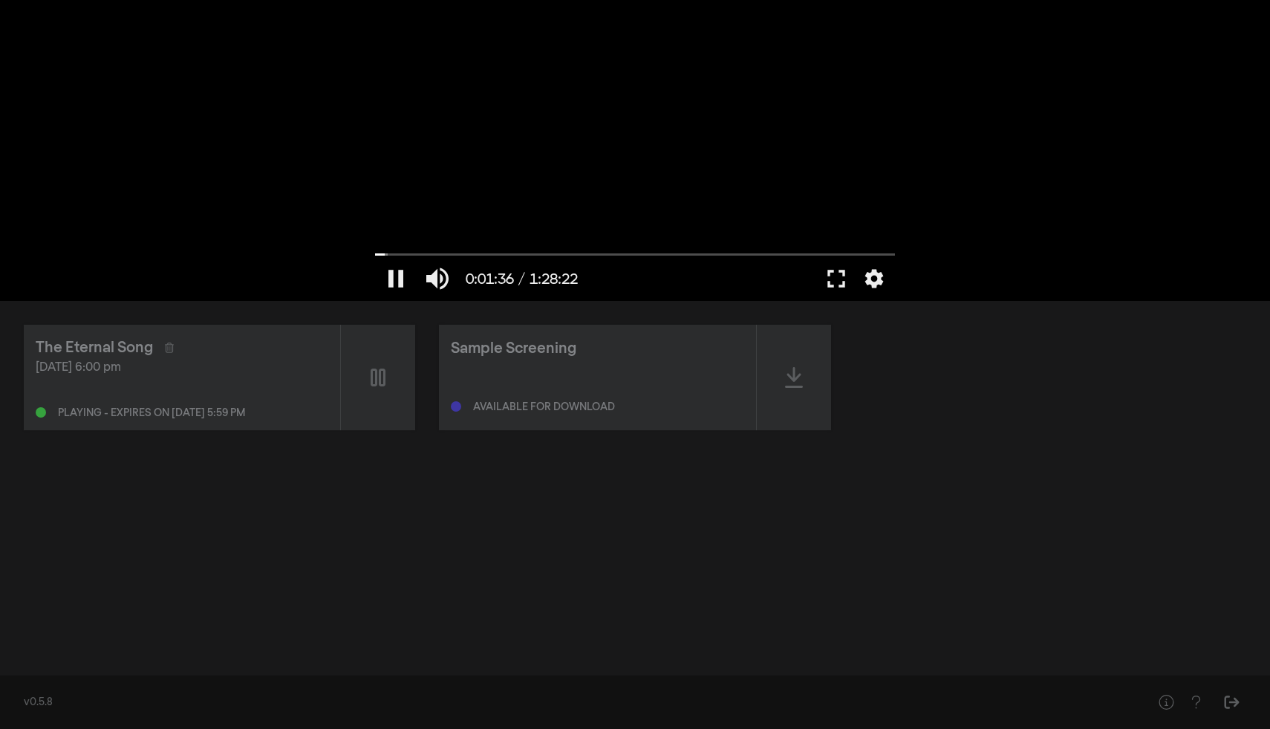
click at [724, 92] on div at bounding box center [635, 150] width 535 height 301
click at [724, 48] on div "play_arrow 0:01:37 / 1:28:22 volume_up fullscreen settings closed_caption Capti…" at bounding box center [635, 150] width 1270 height 301
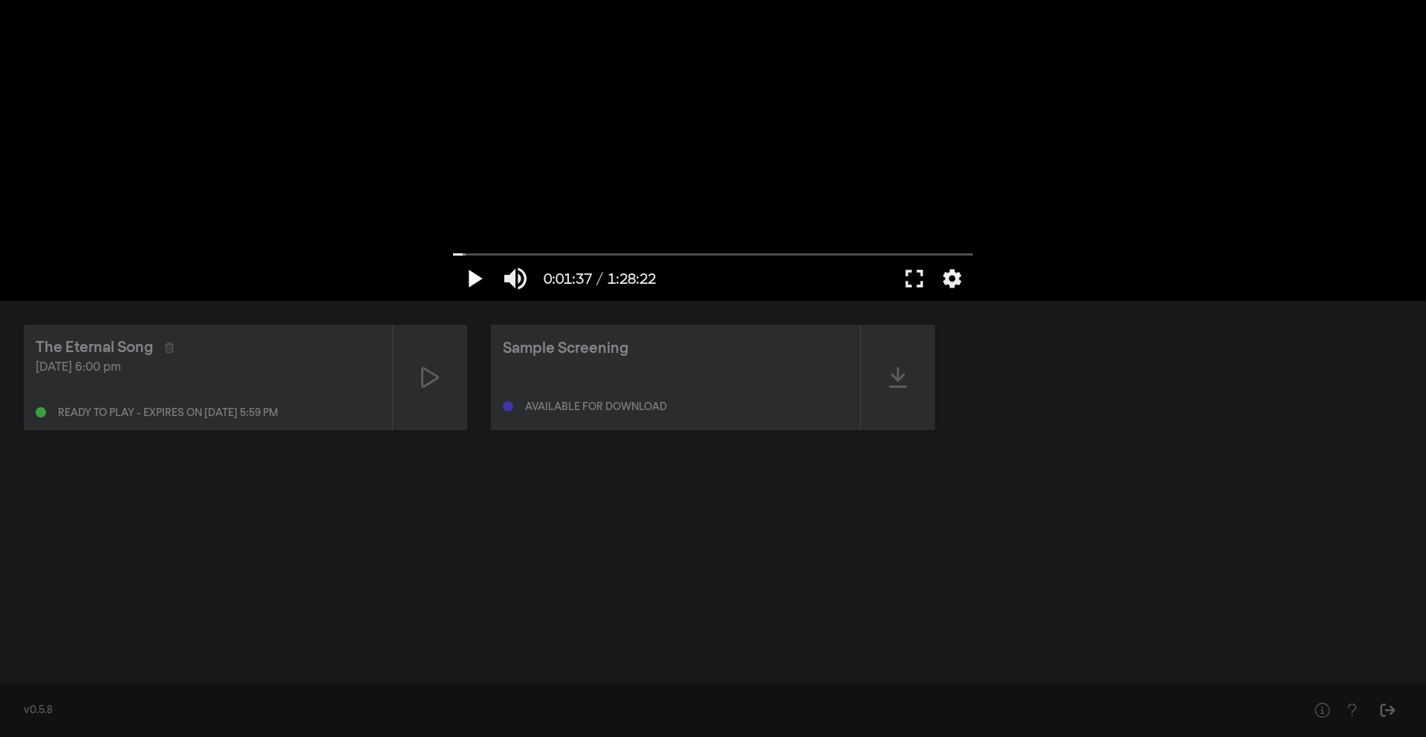
click at [473, 264] on button "play_arrow" at bounding box center [474, 278] width 42 height 45
click at [724, 114] on div at bounding box center [713, 150] width 535 height 301
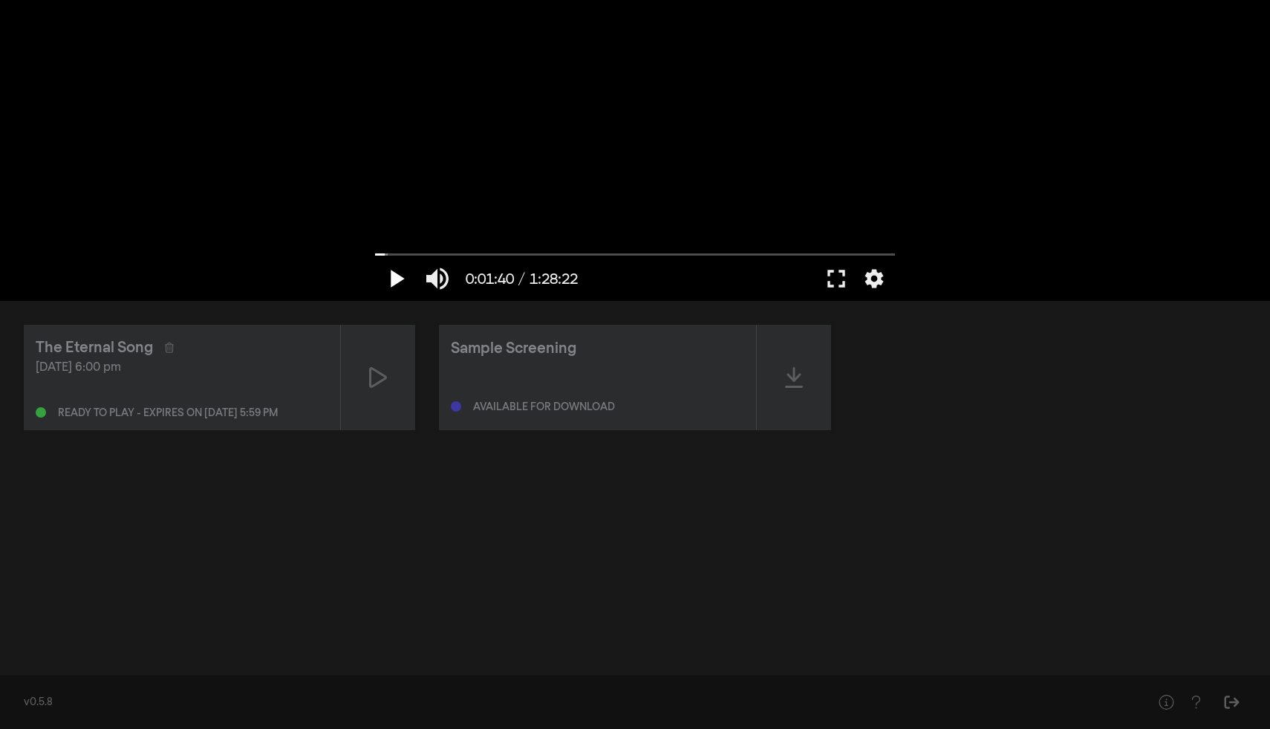
click at [403, 275] on button "play_arrow" at bounding box center [396, 278] width 42 height 45
click at [724, 280] on button "fullscreen" at bounding box center [837, 278] width 42 height 45
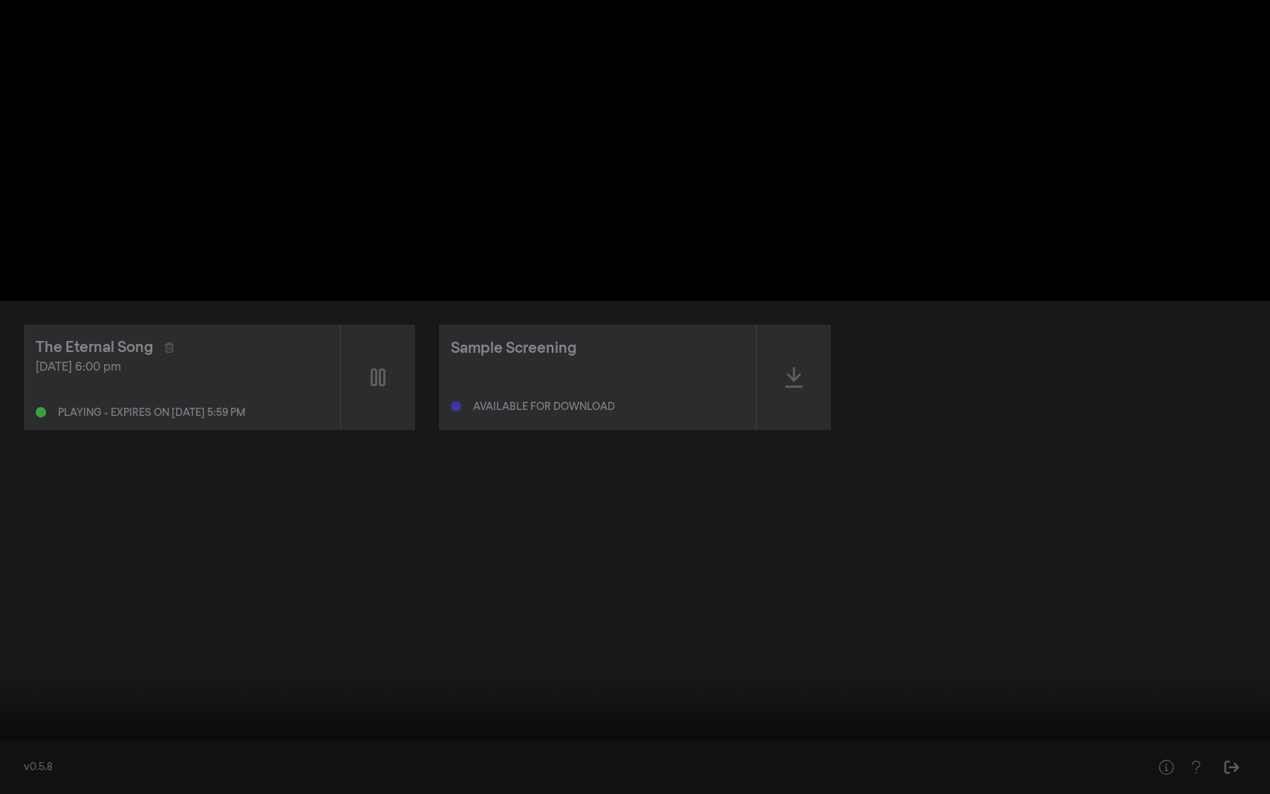
click at [724, 663] on button "fullscreen_exit" at bounding box center [1204, 772] width 42 height 45
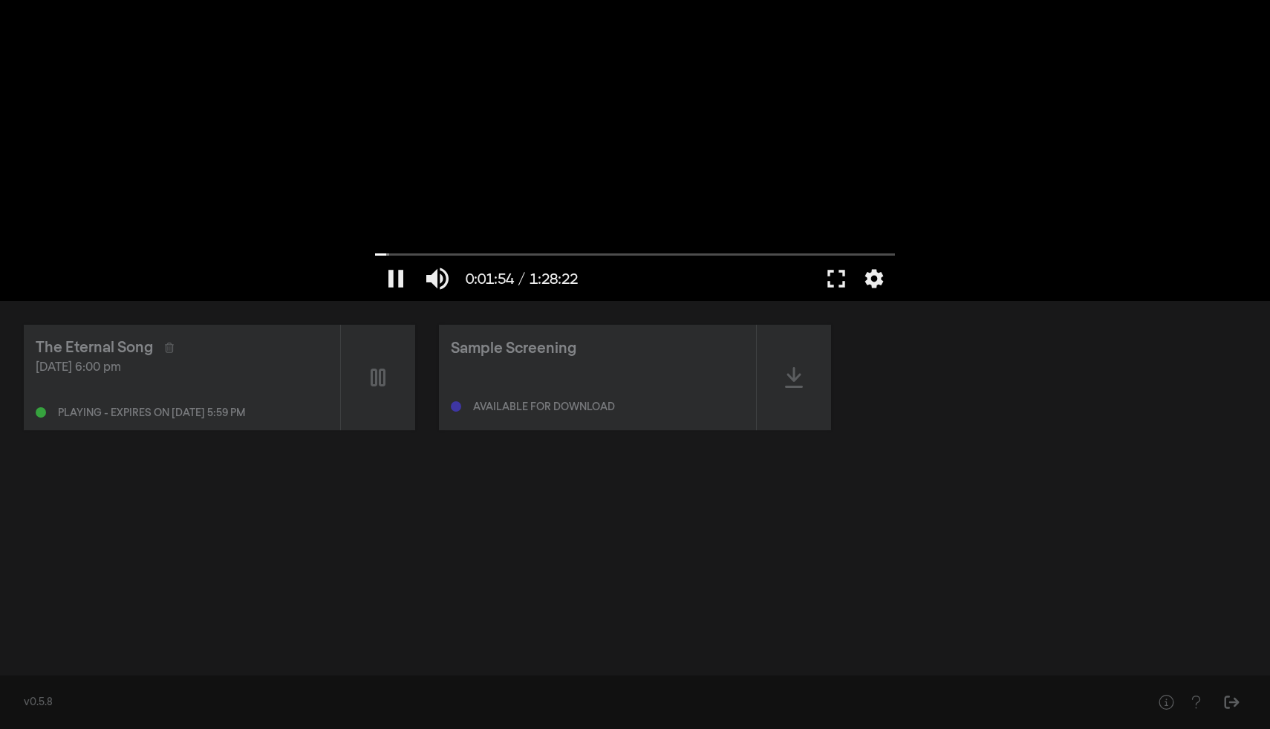
click at [605, 239] on div at bounding box center [635, 150] width 535 height 301
click at [400, 270] on button "play_arrow" at bounding box center [396, 278] width 42 height 45
click at [724, 279] on button "fullscreen" at bounding box center [837, 278] width 42 height 45
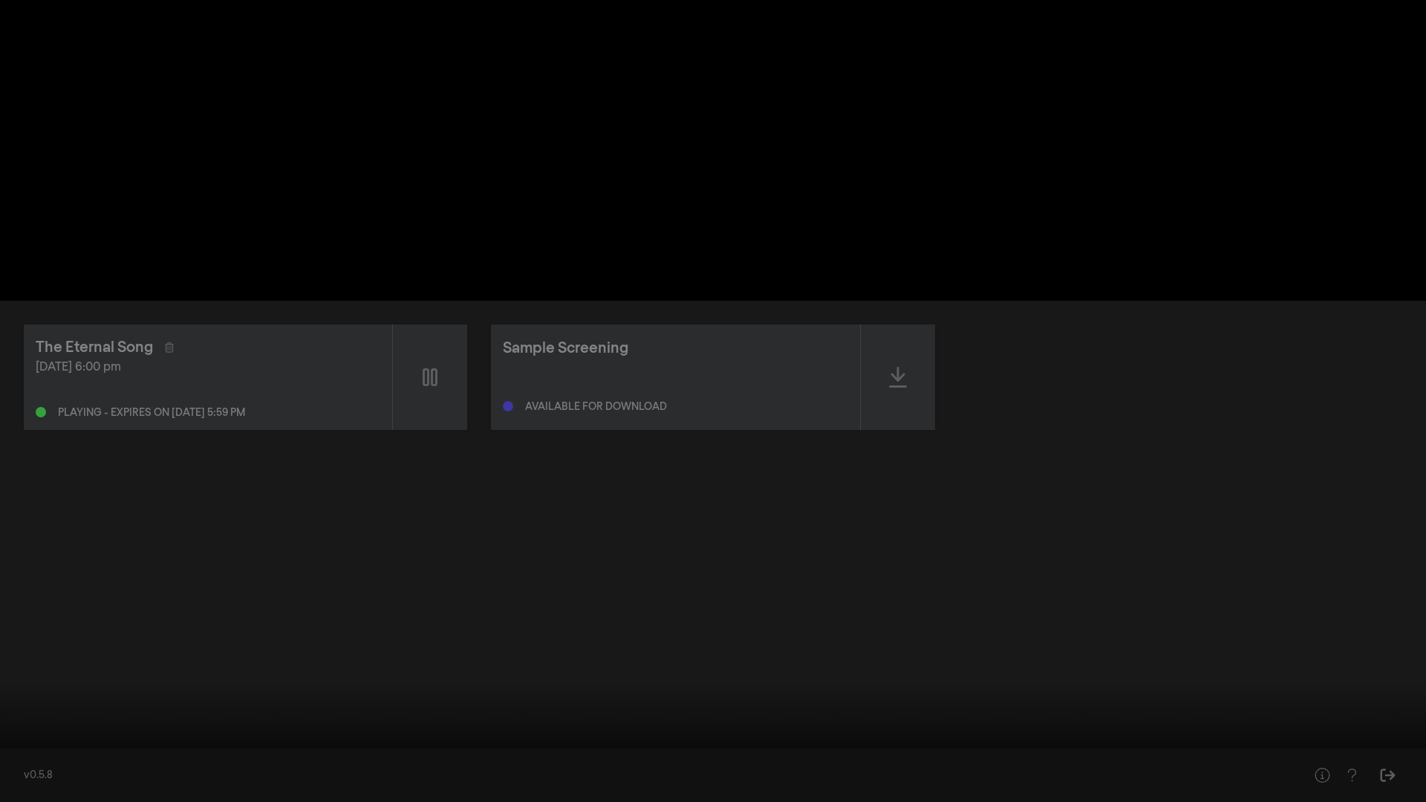
click at [724, 206] on div at bounding box center [713, 401] width 1426 height 802
type input "125.157268"
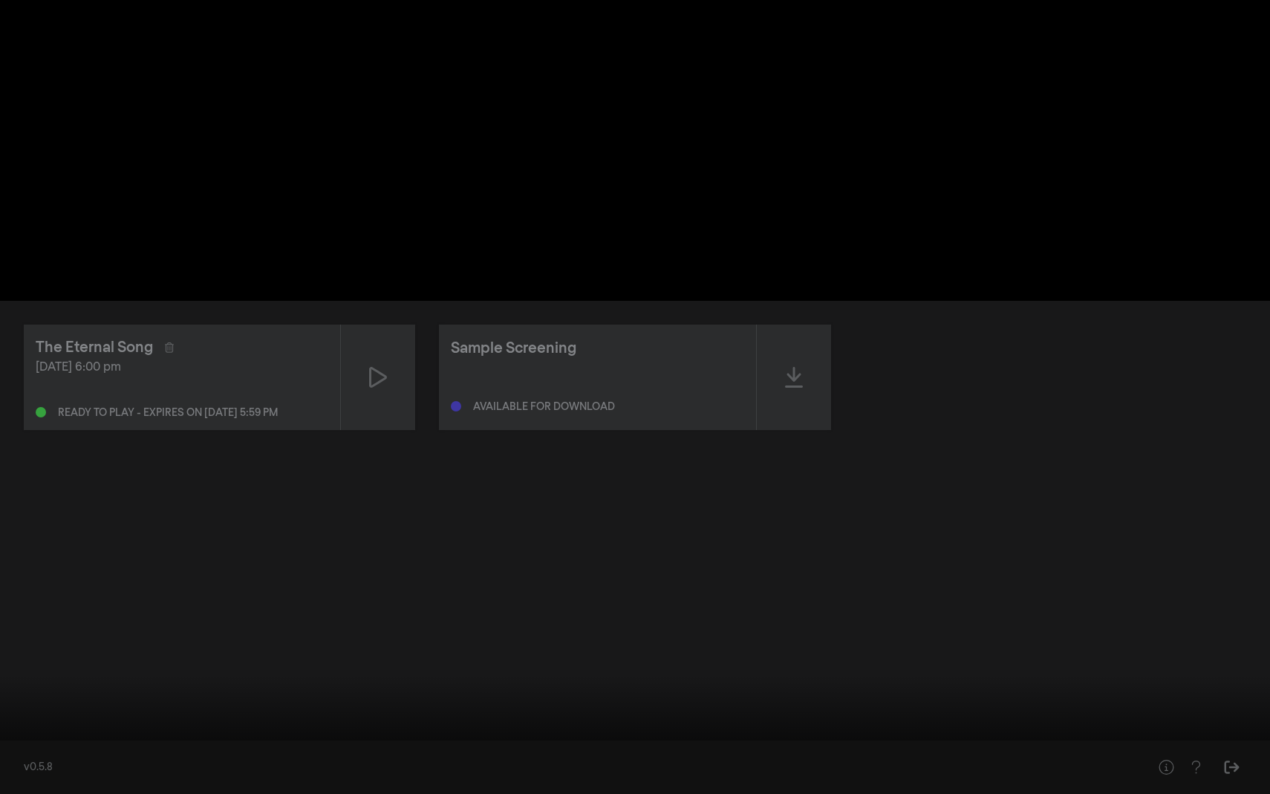
click at [724, 663] on button "settings" at bounding box center [1242, 772] width 34 height 45
click at [724, 475] on div at bounding box center [635, 397] width 1270 height 794
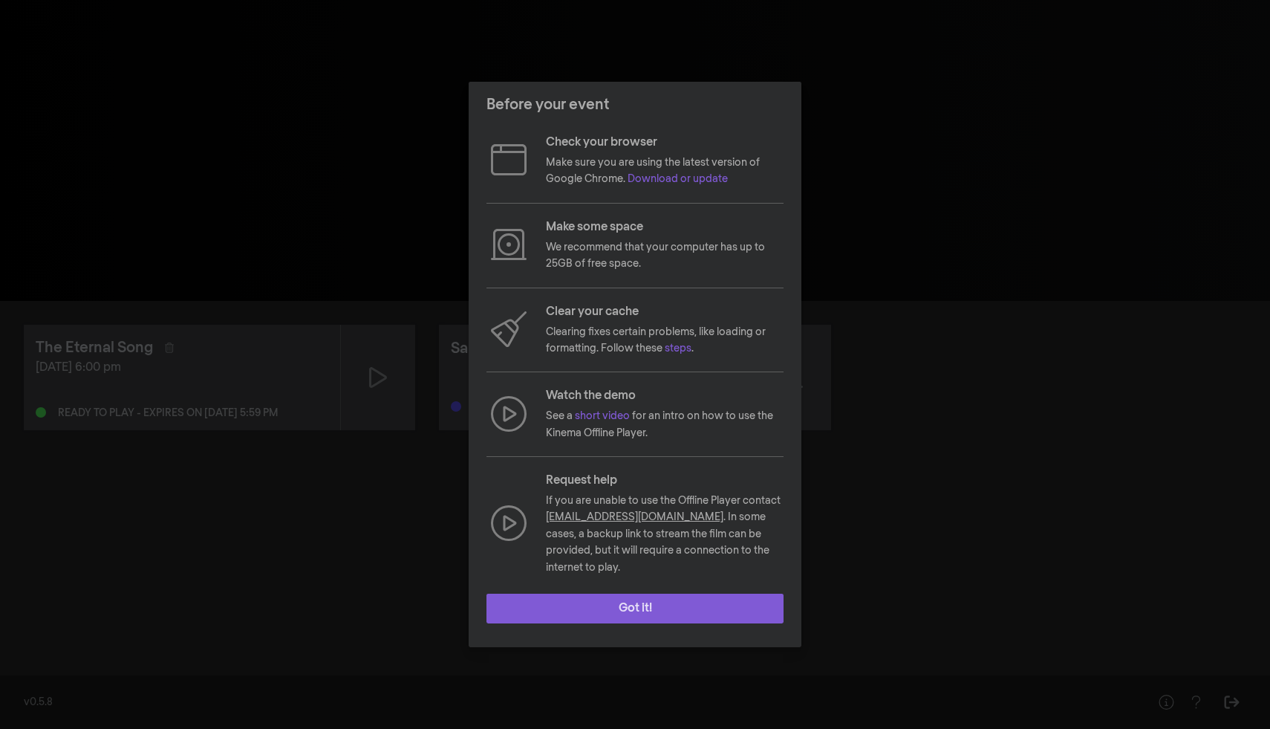
click at [613, 600] on button "Got it!" at bounding box center [635, 609] width 297 height 30
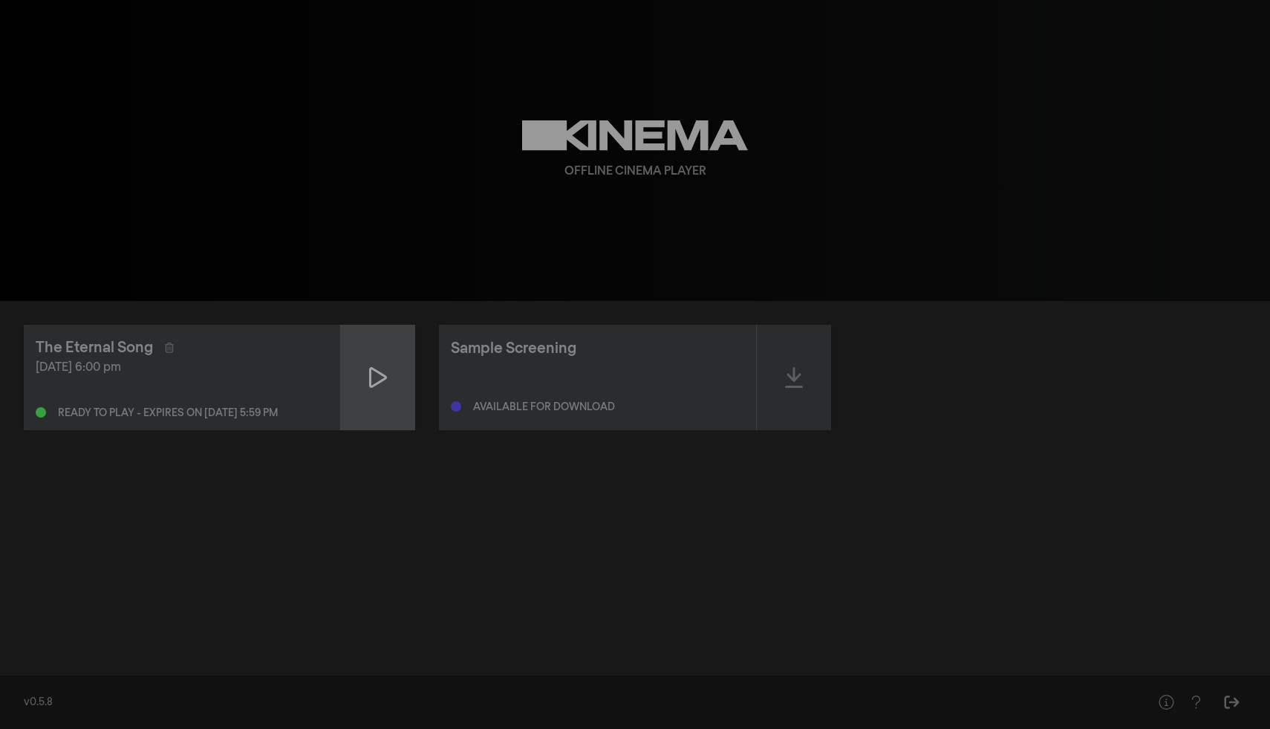
click at [354, 383] on div at bounding box center [378, 377] width 74 height 105
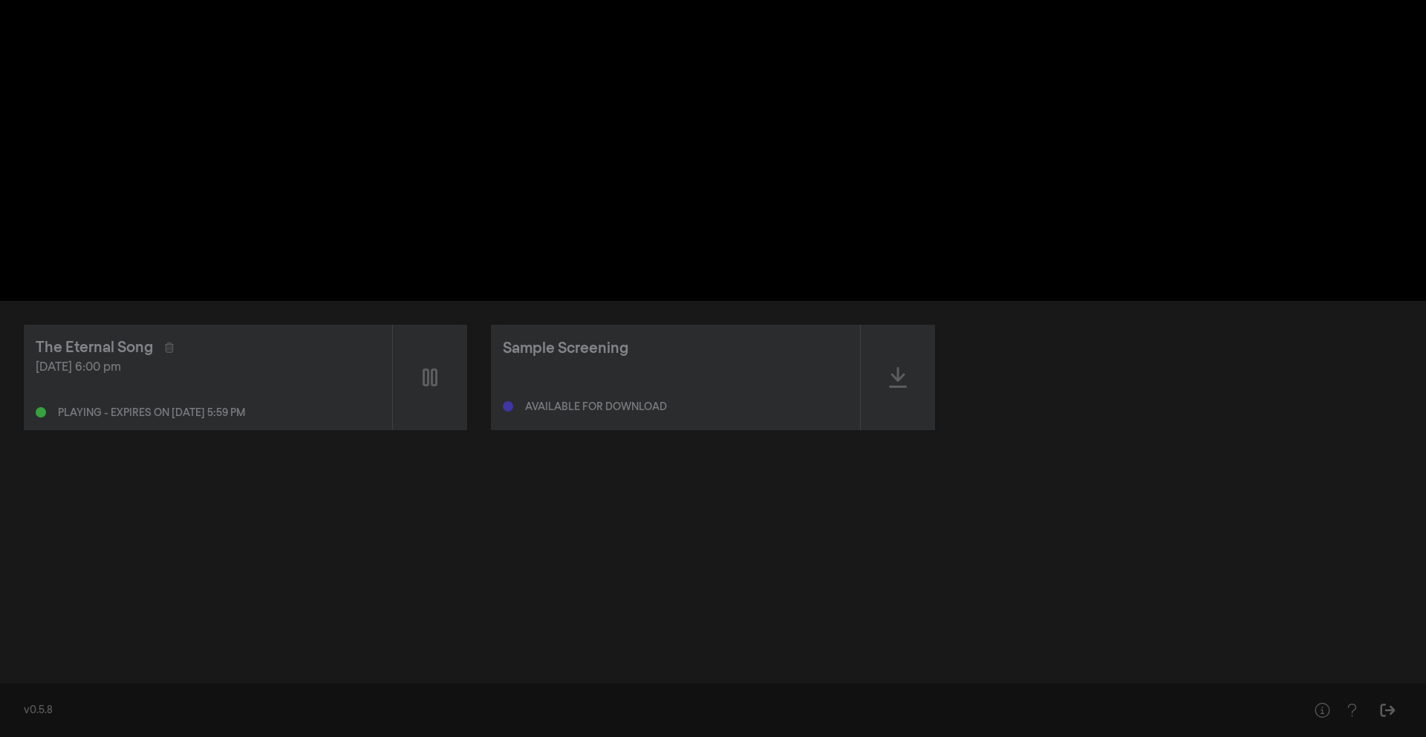
click at [1149, 81] on div "pause 0:00:13 / 1:28:22 volume_up fullscreen settings closed_caption Captions O…" at bounding box center [713, 150] width 1426 height 301
click at [916, 282] on button "fullscreen" at bounding box center [915, 278] width 42 height 45
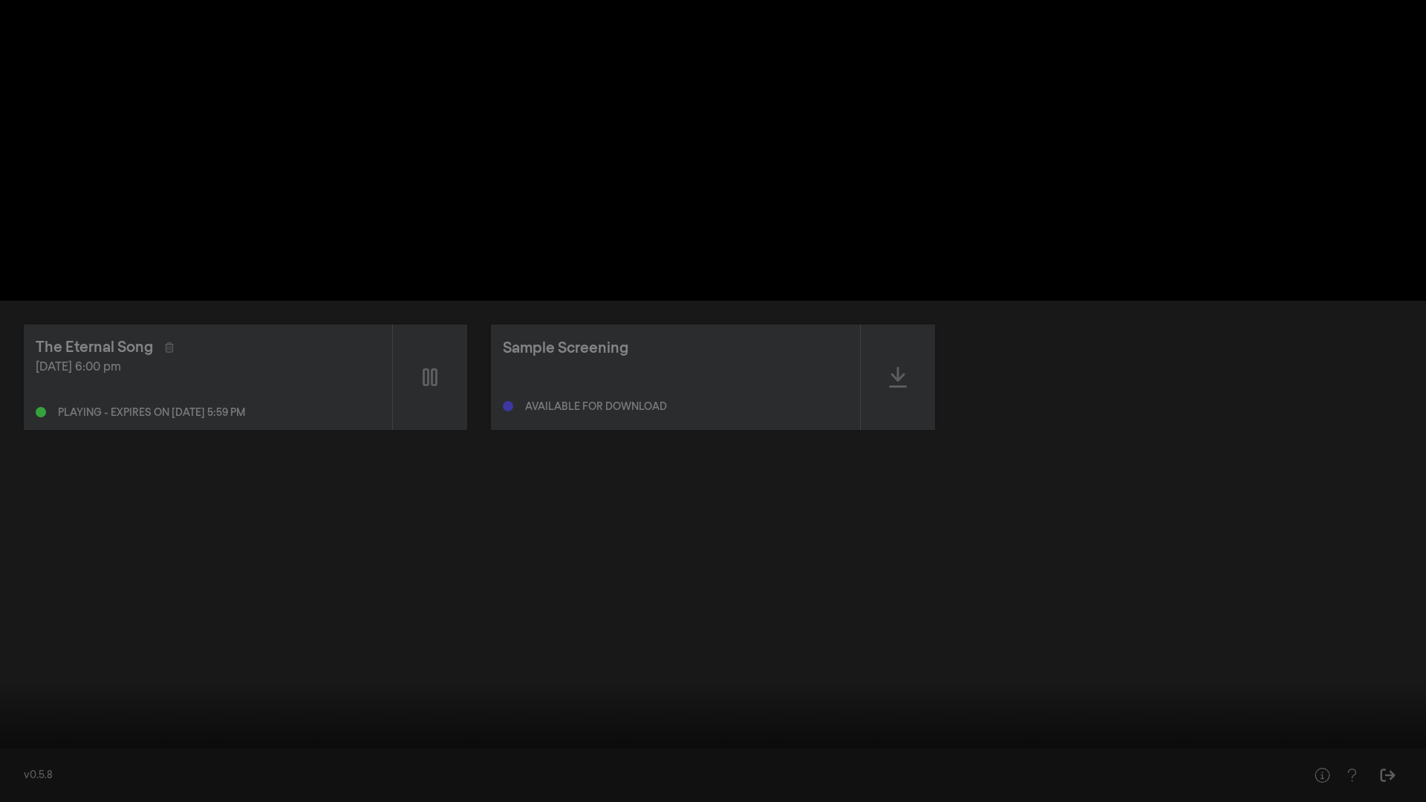
click at [923, 397] on div at bounding box center [713, 401] width 1426 height 802
drag, startPoint x: 28, startPoint y: 756, endPoint x: 7, endPoint y: 756, distance: 20.8
click at [7, 728] on input "Seek" at bounding box center [713, 755] width 1412 height 9
click at [38, 728] on button "play_arrow" at bounding box center [28, 780] width 42 height 45
click at [1270, 728] on button "fullscreen_exit" at bounding box center [1360, 780] width 42 height 45
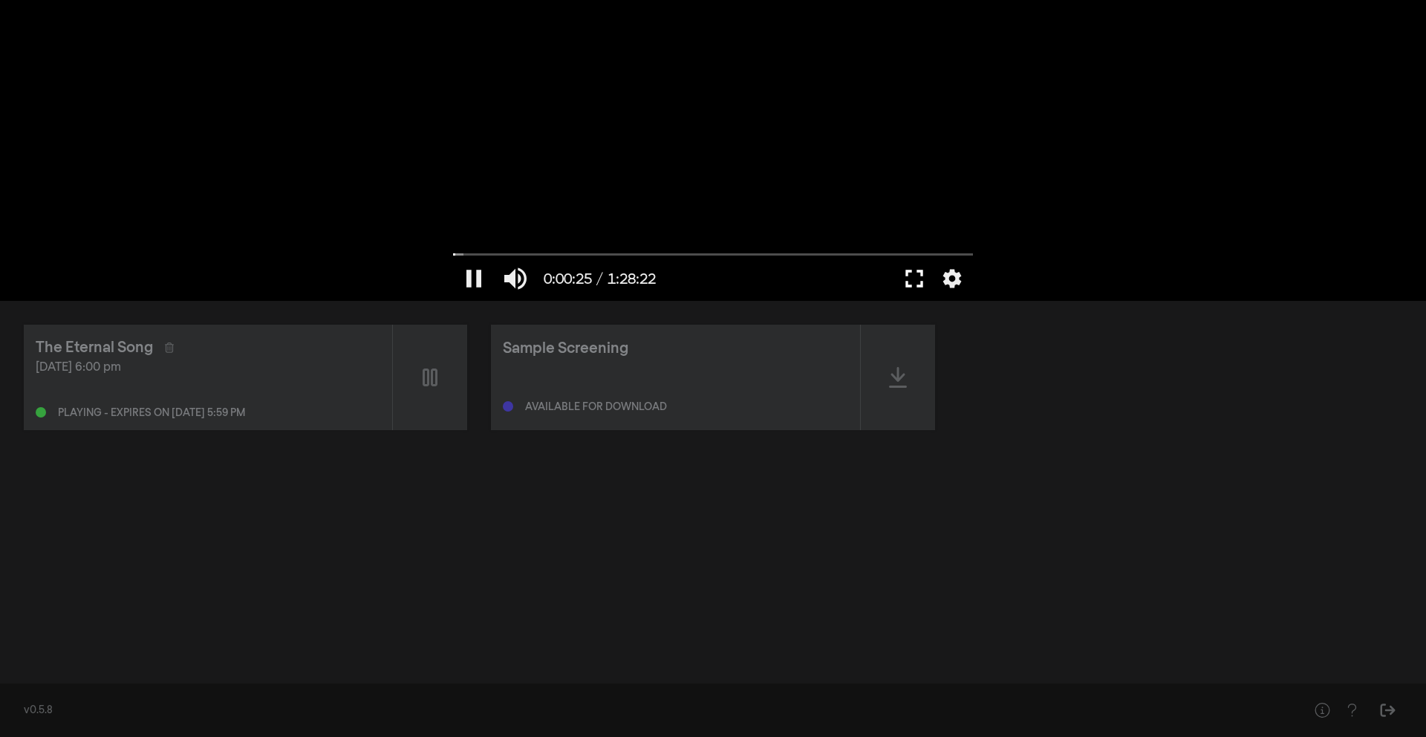
click at [920, 278] on button "fullscreen" at bounding box center [915, 278] width 42 height 45
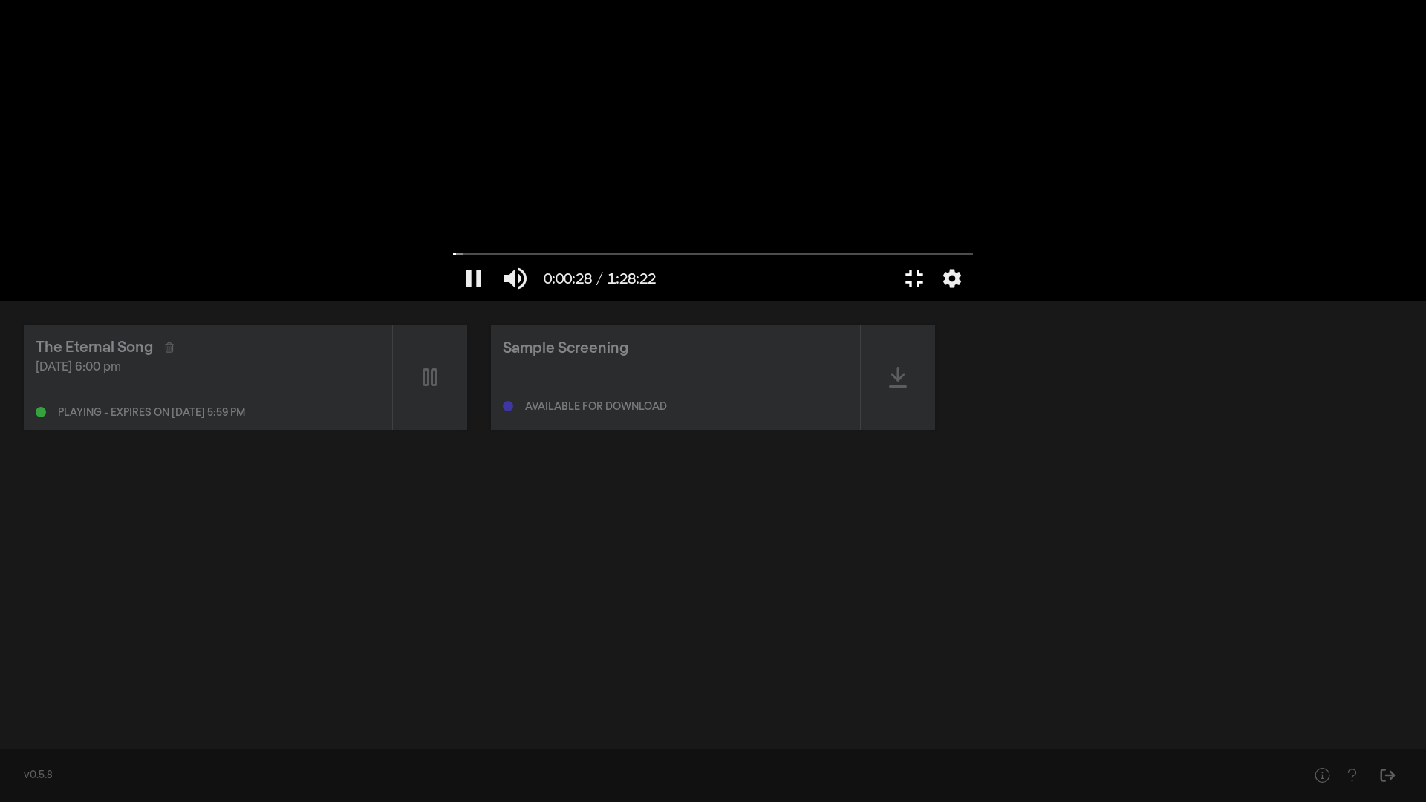
type input "28.99267"
click at [1270, 728] on button "fullscreen_exit" at bounding box center [1360, 780] width 42 height 45
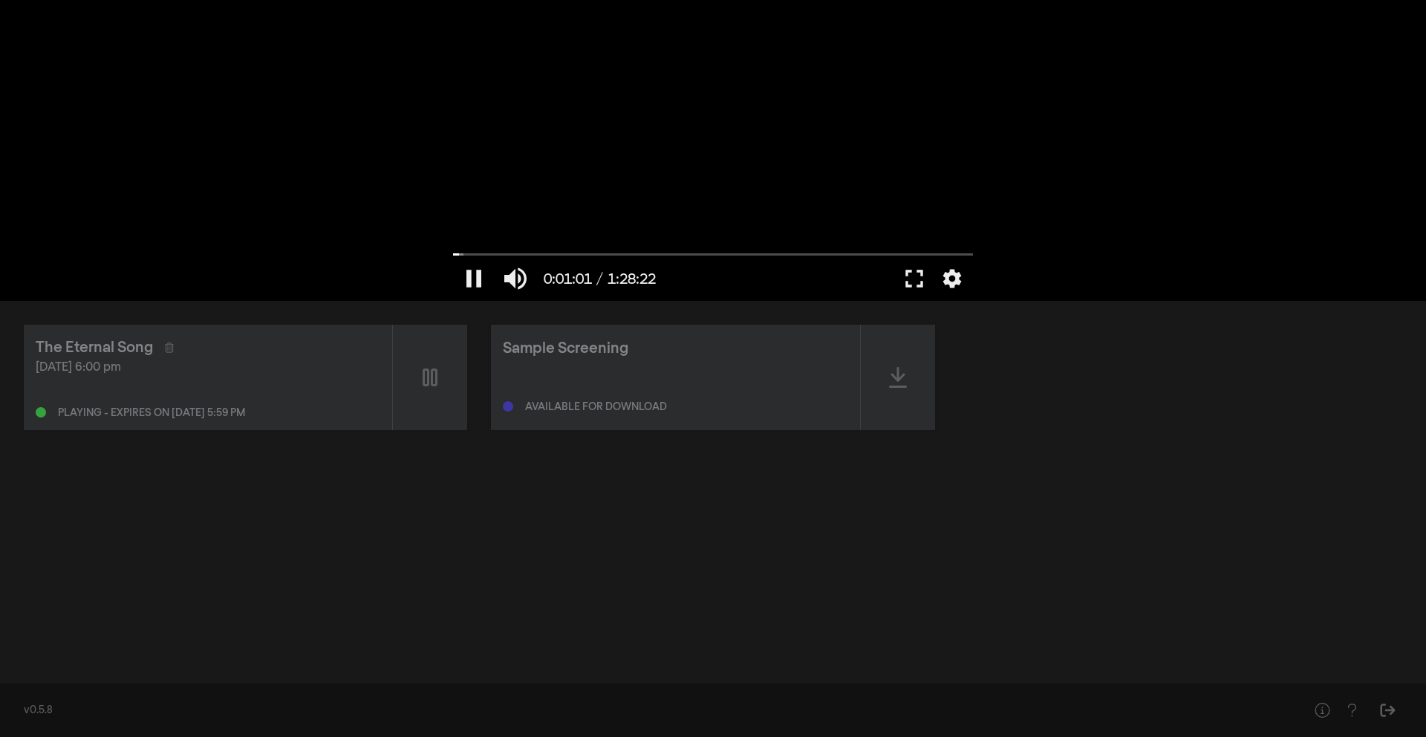
click at [651, 149] on div at bounding box center [713, 150] width 535 height 301
click at [919, 278] on button "fullscreen" at bounding box center [915, 278] width 42 height 45
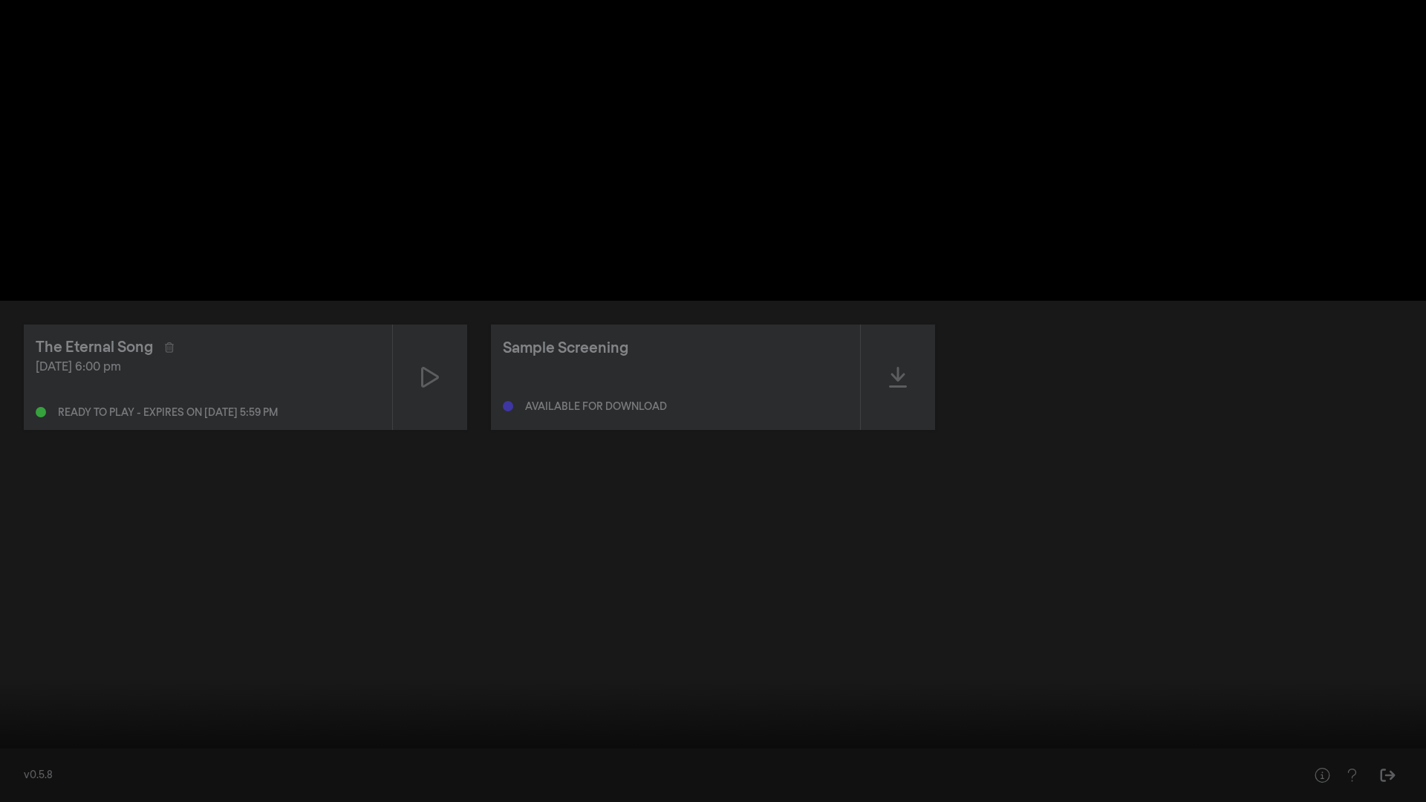
drag, startPoint x: 25, startPoint y: 754, endPoint x: 5, endPoint y: 757, distance: 20.3
click at [7, 728] on input "Seek" at bounding box center [713, 755] width 1412 height 9
click at [187, 513] on div at bounding box center [713, 401] width 1426 height 802
type input "2893.034223"
